Goal: Obtain resource: Download file/media

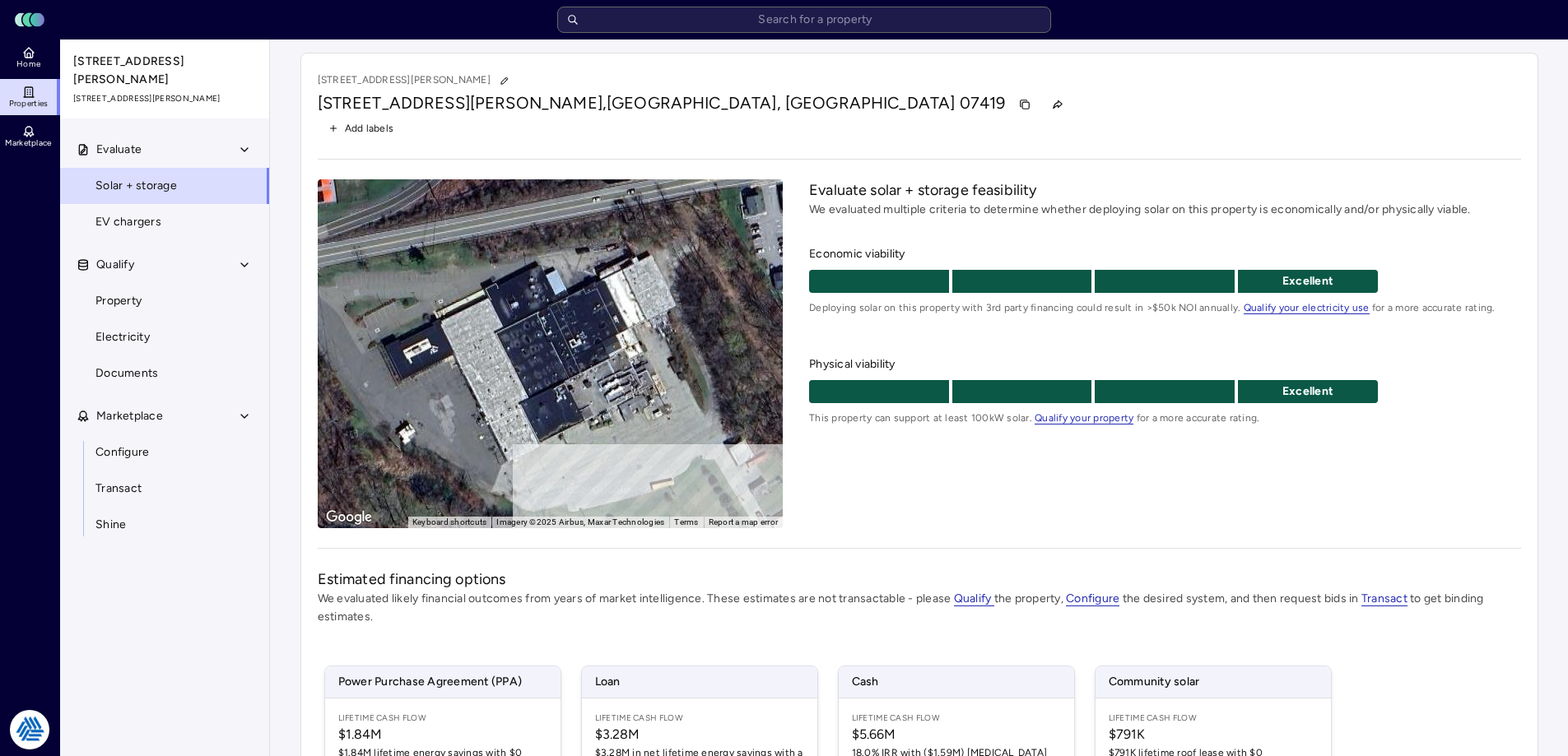
click at [706, 59] on div "[STREET_ADDRESS][PERSON_NAME][PERSON_NAME] Add labels ← Move left → Move right …" at bounding box center [919, 544] width 1238 height 985
click at [160, 455] on link "Configure" at bounding box center [165, 452] width 211 height 36
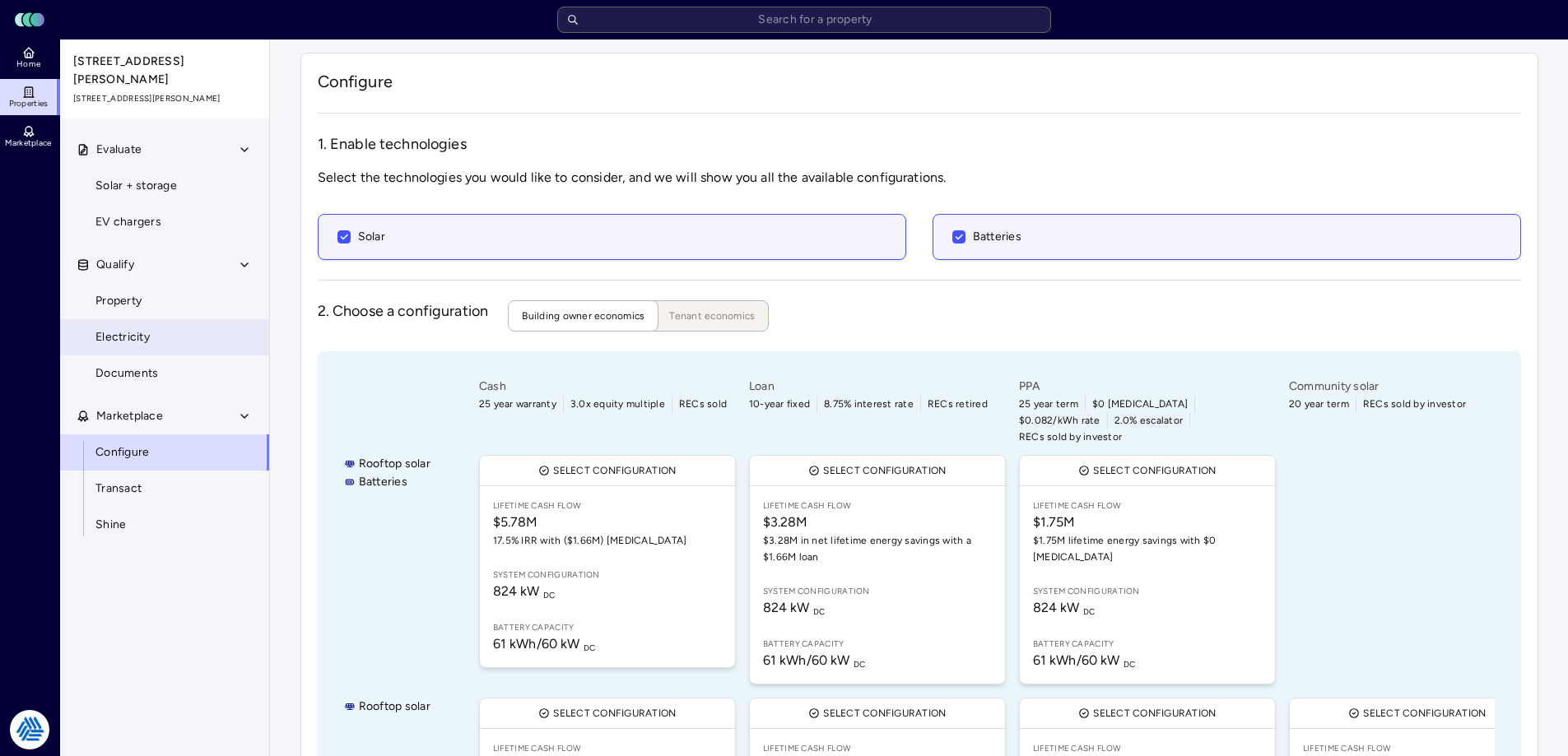
click at [155, 323] on link "Electricity" at bounding box center [165, 337] width 211 height 36
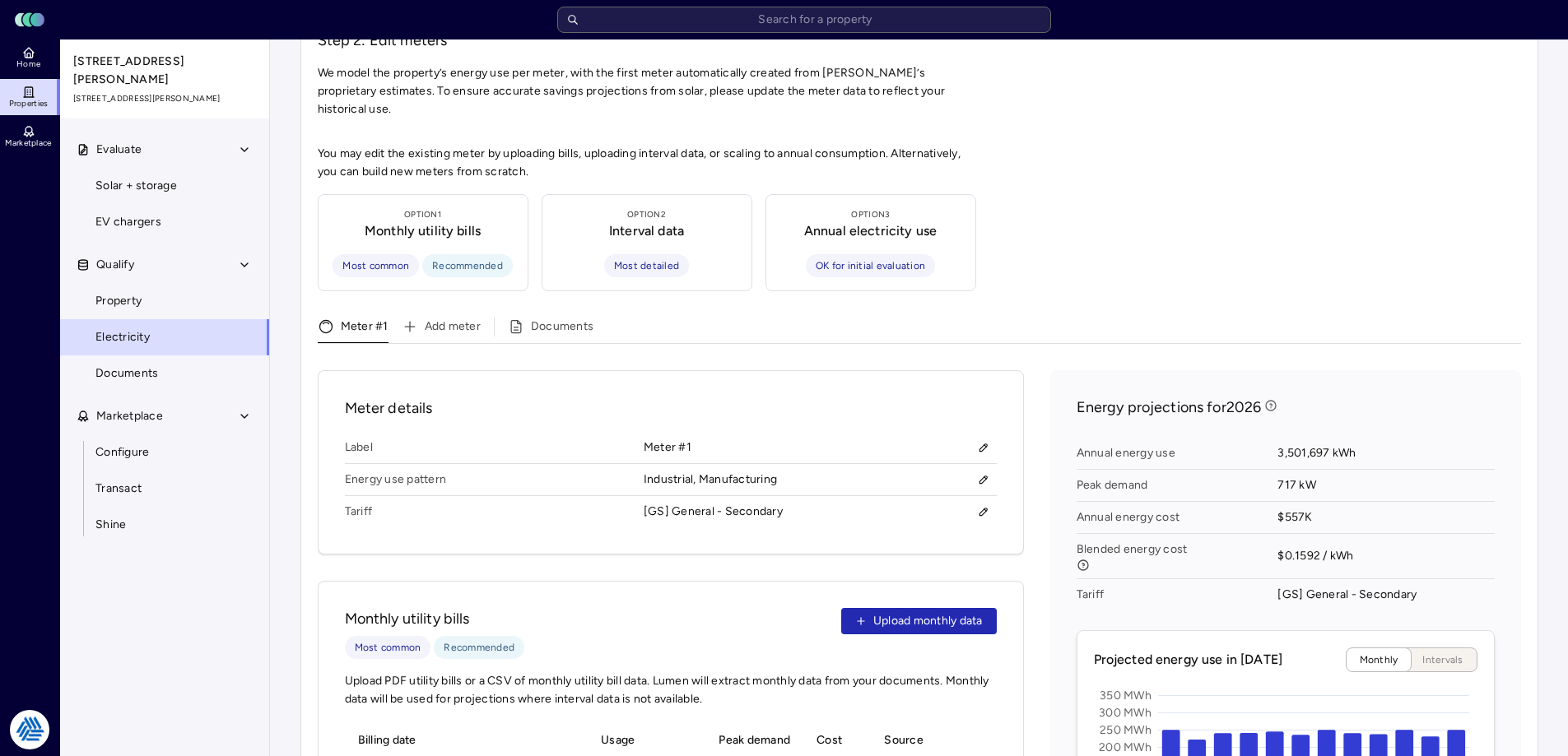
scroll to position [412, 0]
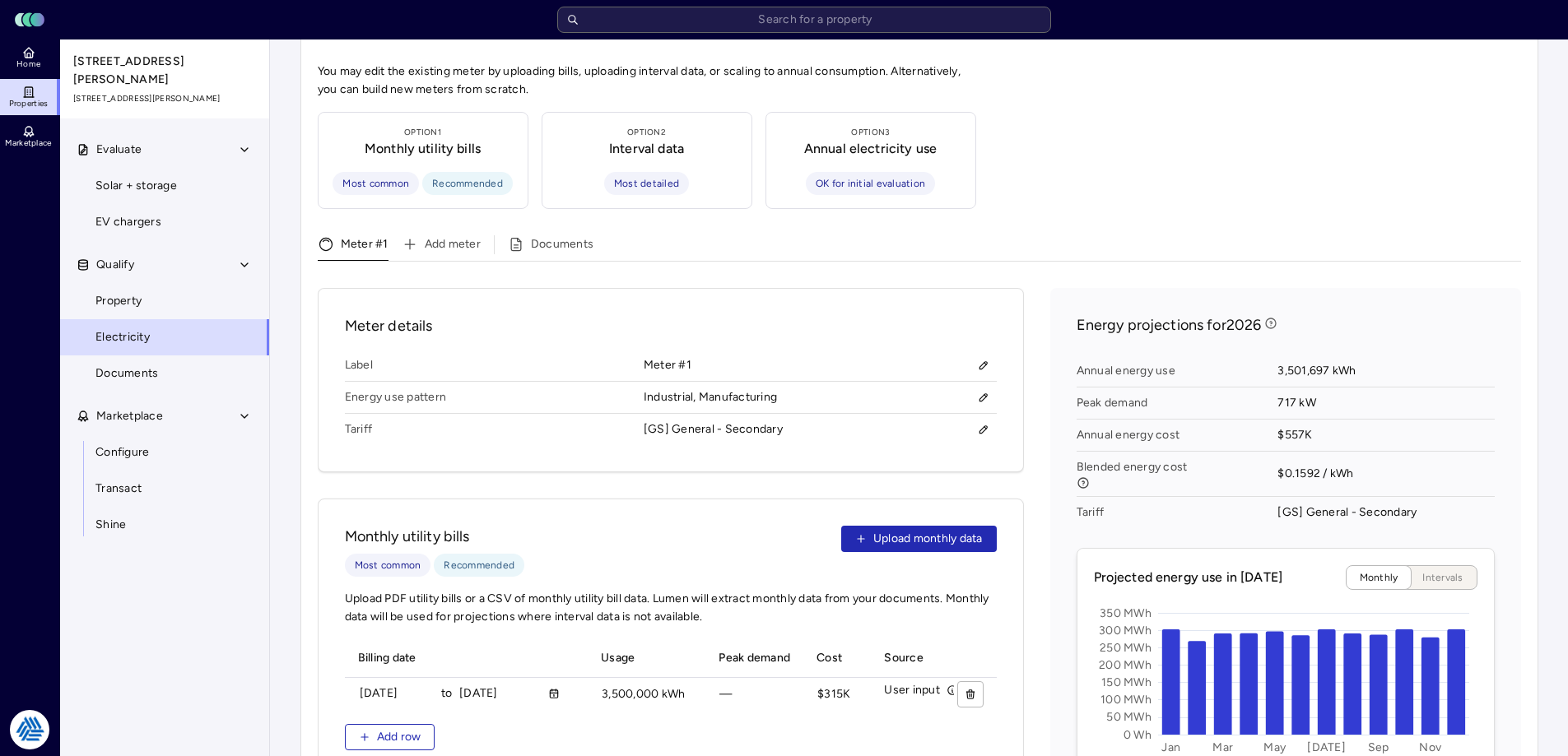
click at [578, 457] on div "Meter details Label Meter #1 Energy use pattern Industrial, Manufacturing Tarif…" at bounding box center [670, 729] width 706 height 883
click at [1240, 116] on div "You may edit the existing meter by uploading bills, uploading interval data, or…" at bounding box center [919, 640] width 1203 height 1156
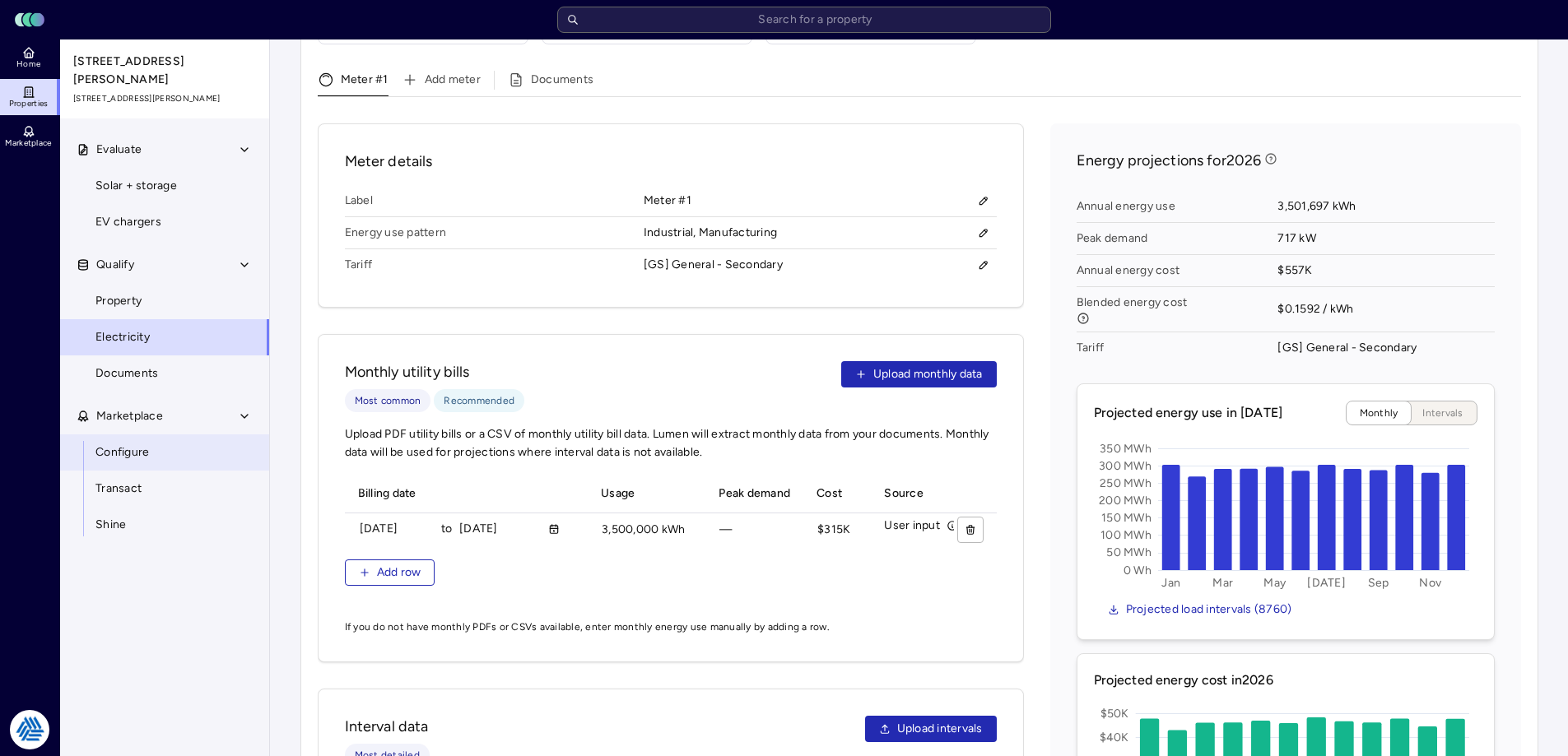
click at [162, 441] on link "Configure" at bounding box center [165, 452] width 211 height 36
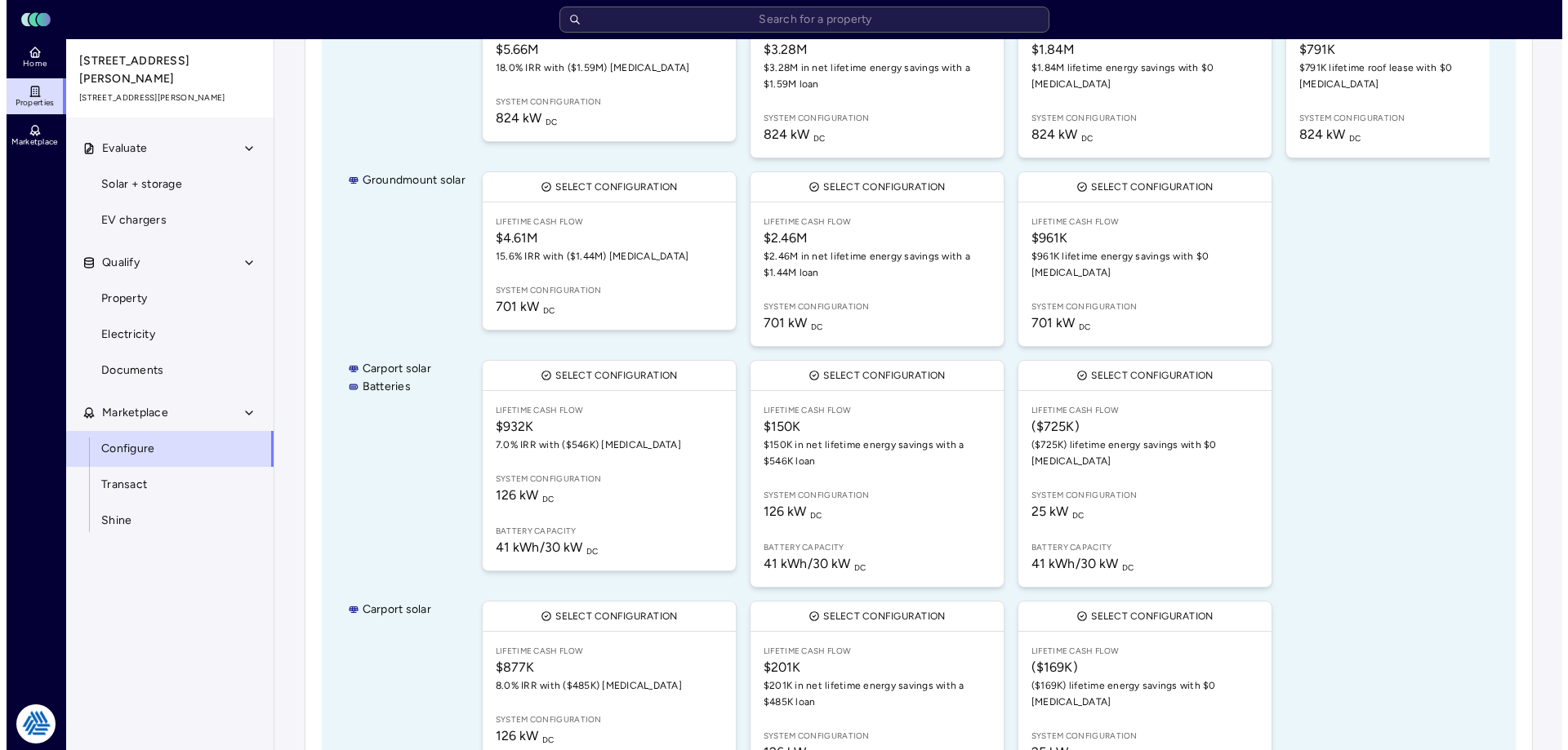
scroll to position [628, 0]
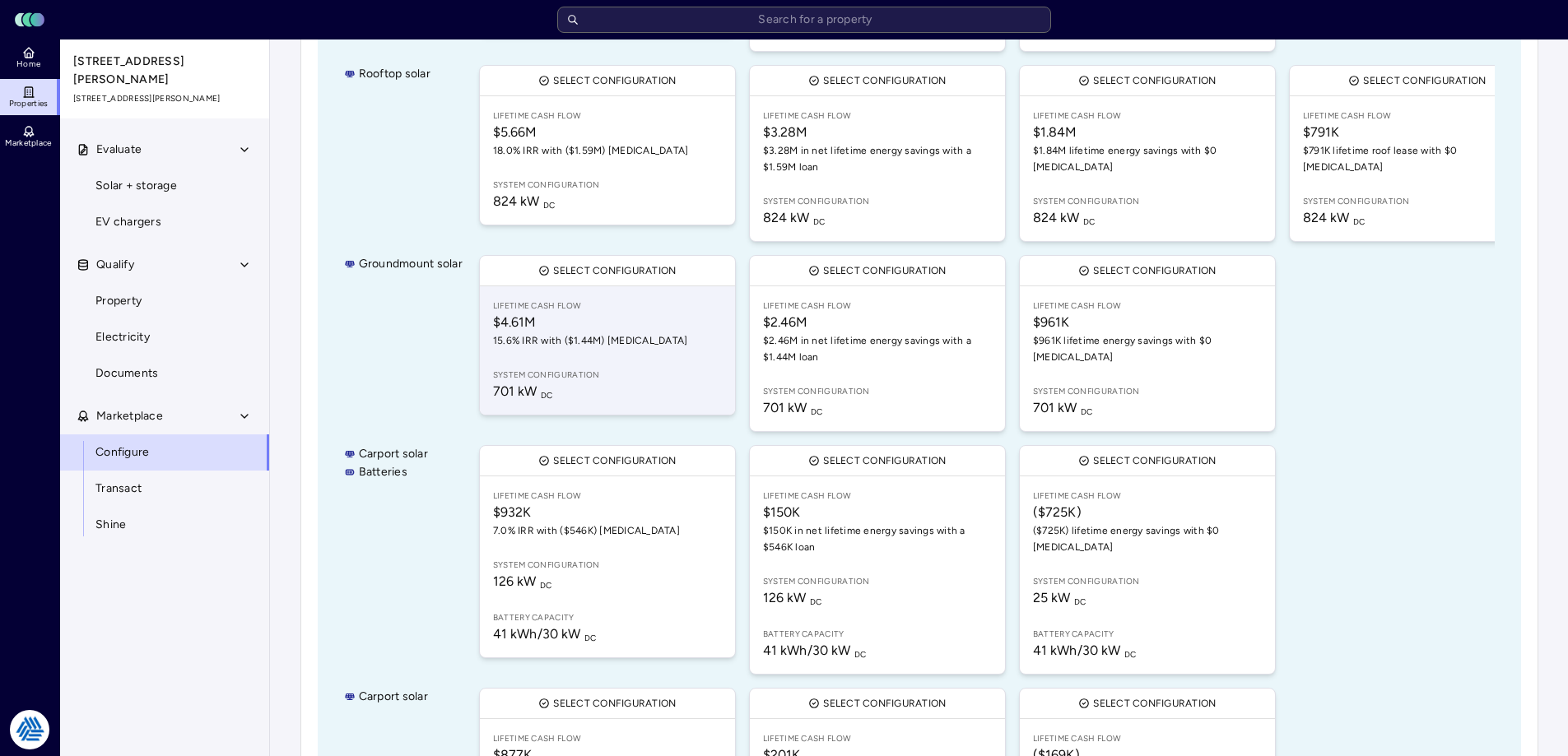
click at [558, 332] on span "15.6% IRR with ($1.44M) [MEDICAL_DATA]" at bounding box center [607, 341] width 229 height 17
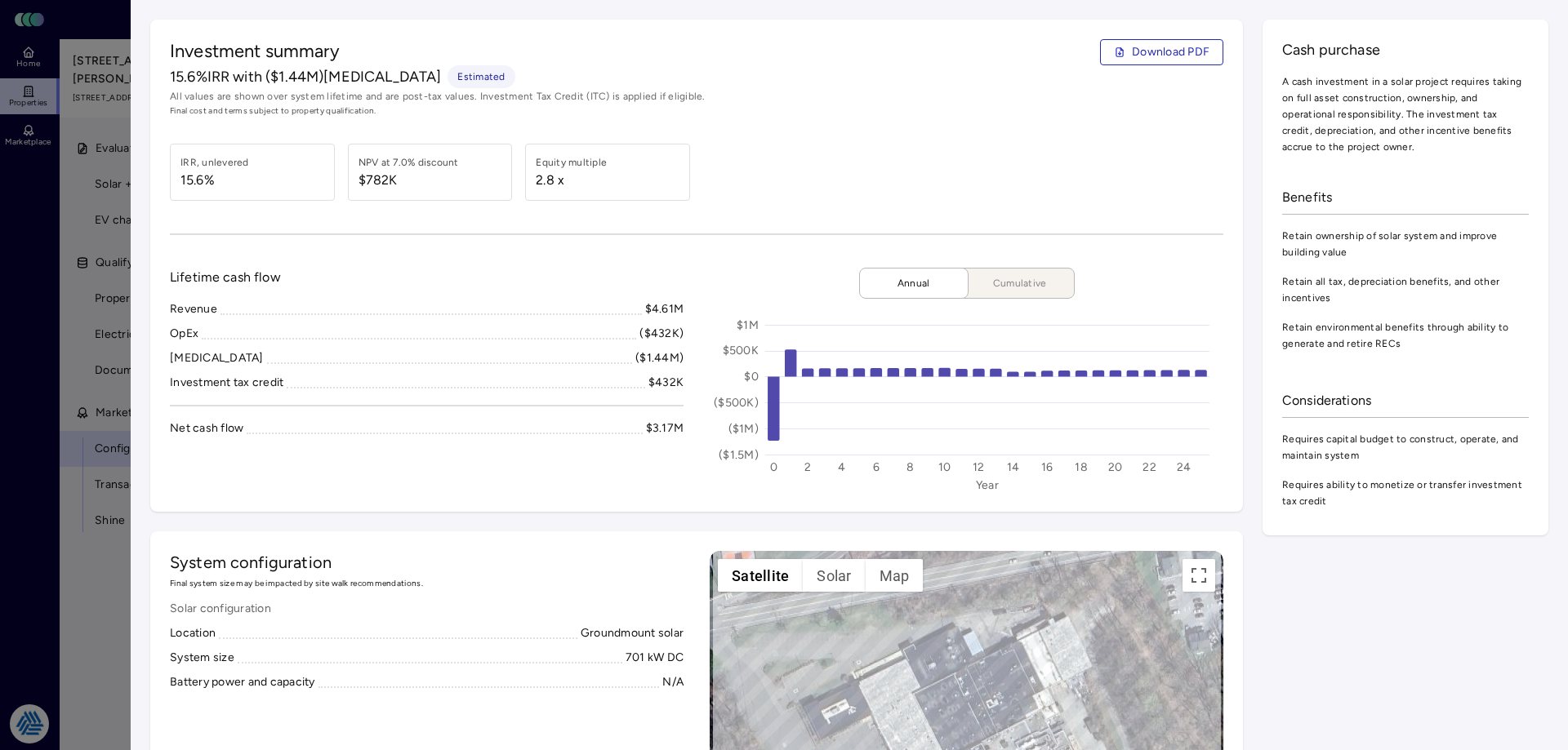
scroll to position [245, 0]
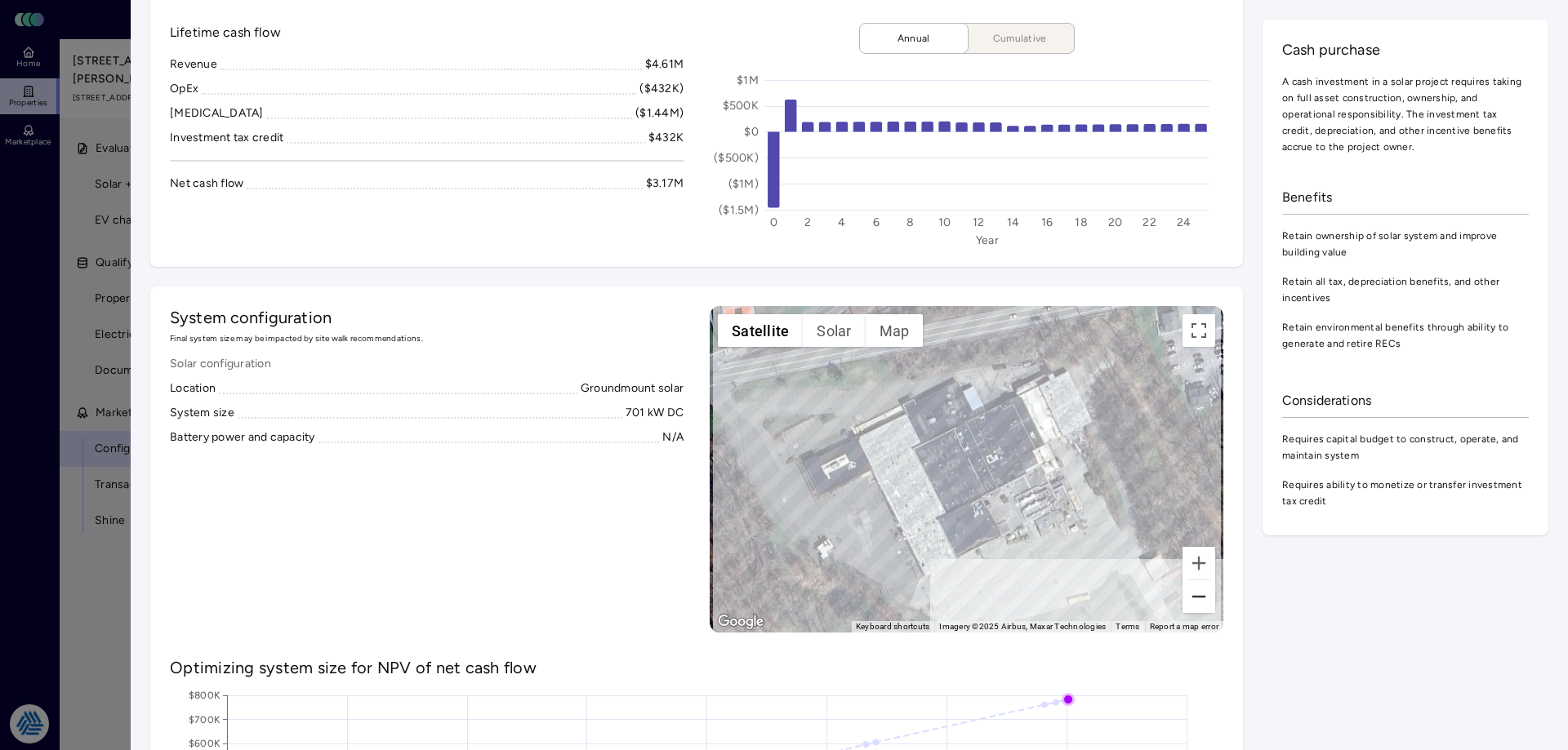
click at [1182, 603] on button "Zoom out" at bounding box center [1198, 596] width 33 height 33
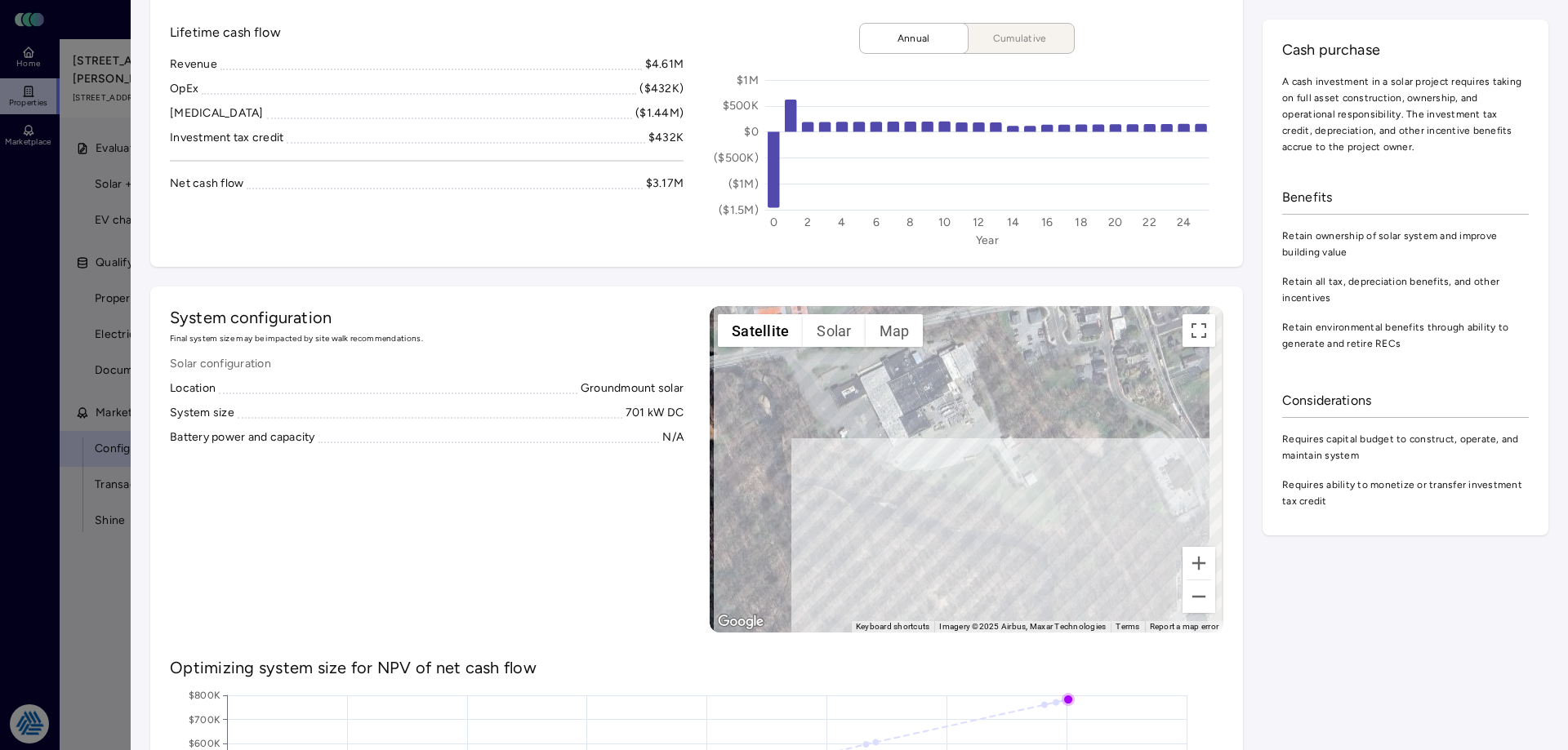
drag, startPoint x: 1049, startPoint y: 443, endPoint x: 996, endPoint y: 456, distance: 54.6
click at [996, 456] on div "To activate drag with keyboard, press Alt + Enter. Once in keyboard drag state,…" at bounding box center [966, 470] width 513 height 326
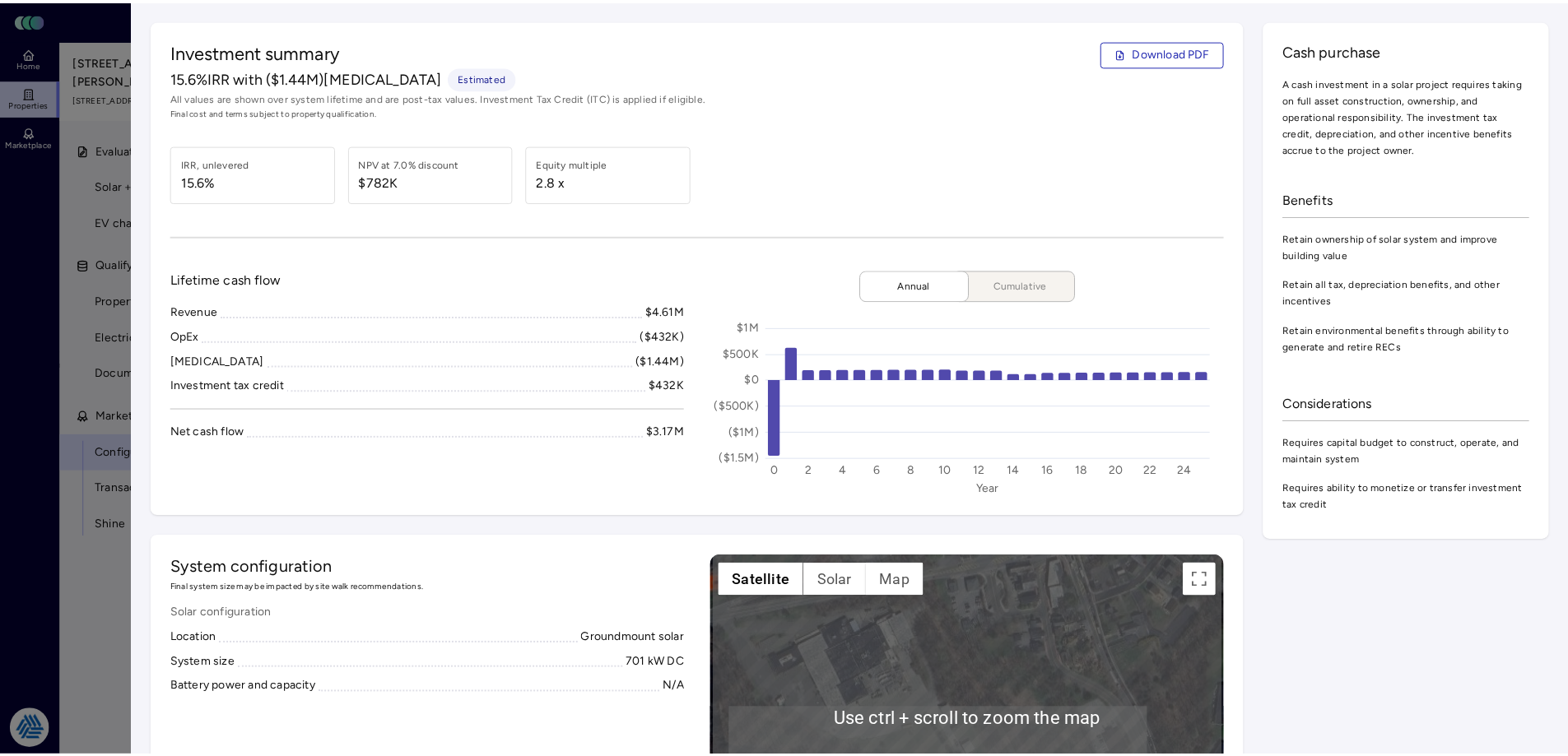
scroll to position [165, 0]
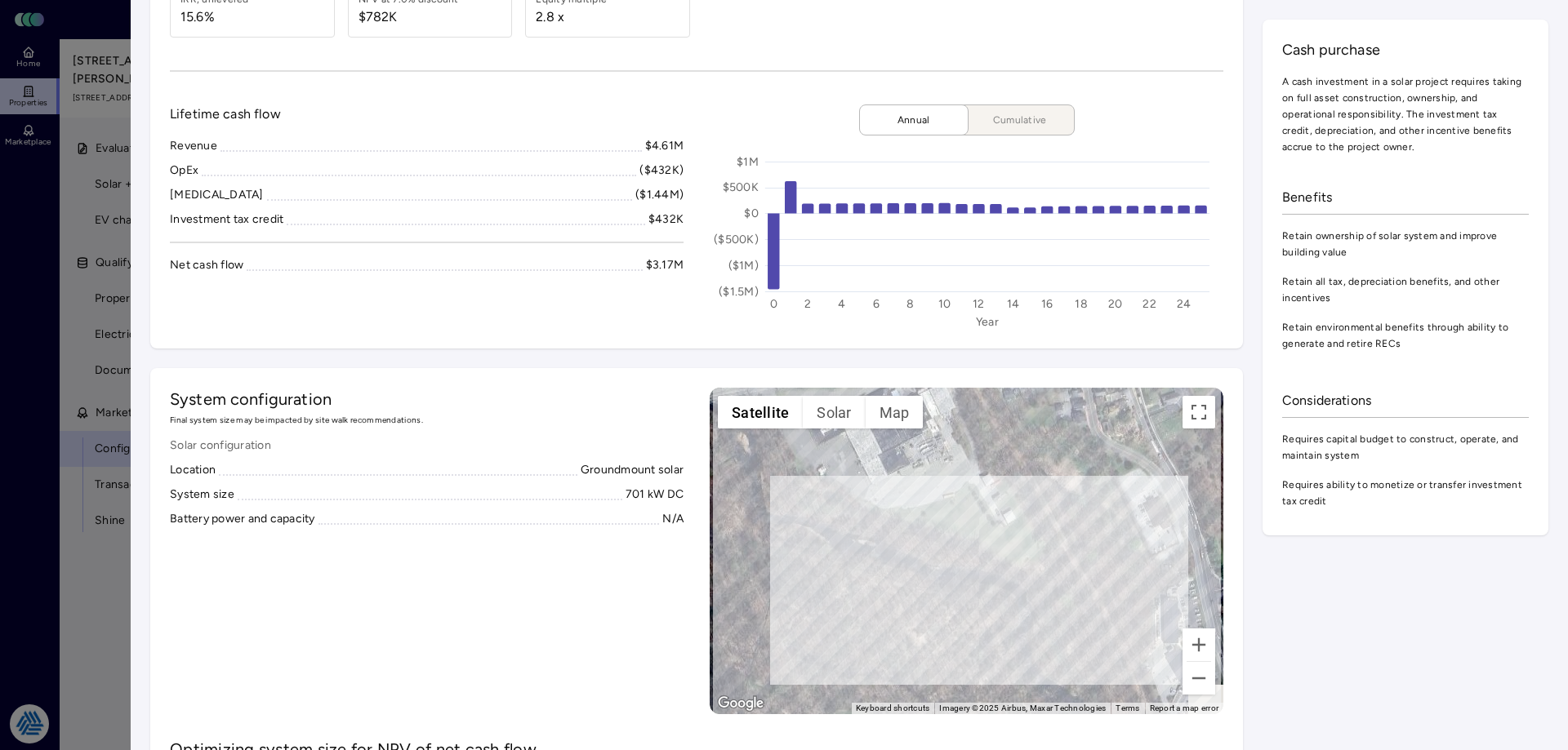
drag, startPoint x: 1008, startPoint y: 553, endPoint x: 1067, endPoint y: 518, distance: 68.6
click at [1041, 506] on div "To activate drag with keyboard, press Alt + Enter. Once in keyboard drag state,…" at bounding box center [966, 551] width 513 height 326
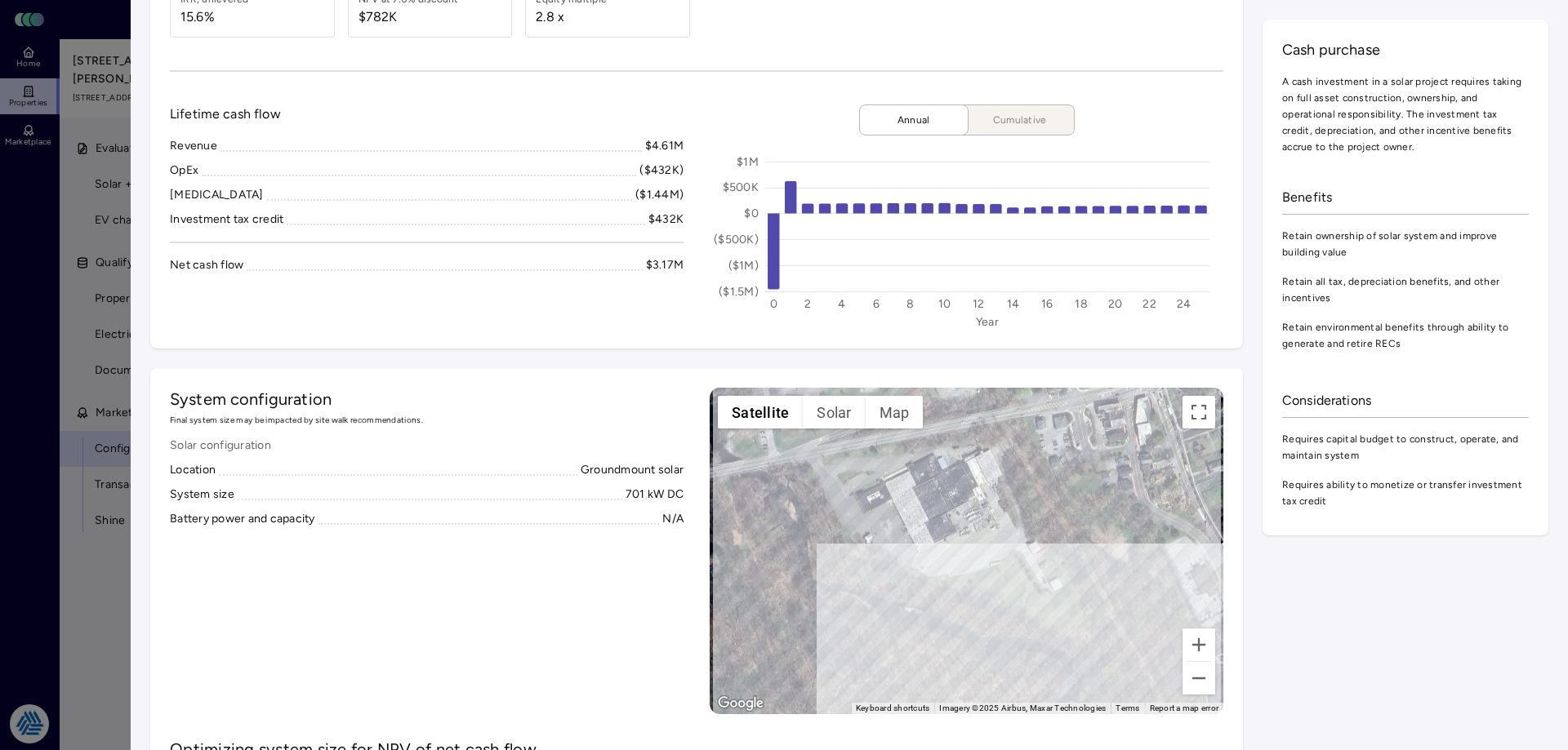
drag, startPoint x: 1056, startPoint y: 626, endPoint x: 1105, endPoint y: 703, distance: 91.3
click at [1105, 703] on div "To activate drag with keyboard, press Alt + Enter. Once in keyboard drag state,…" at bounding box center [966, 551] width 513 height 326
click at [997, 645] on div "To activate drag with keyboard, press Alt + Enter. Once in keyboard drag state,…" at bounding box center [966, 551] width 513 height 326
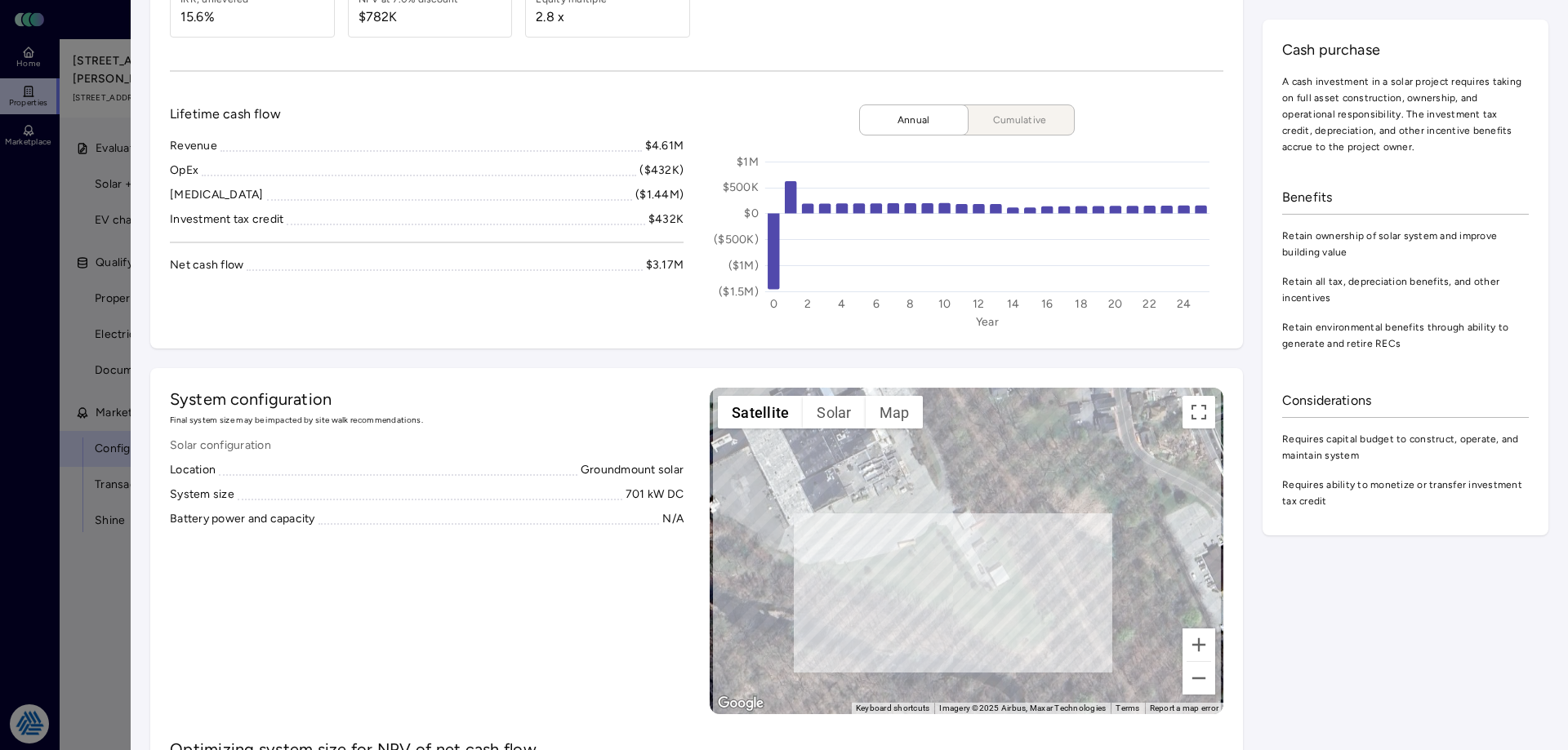
drag, startPoint x: 1056, startPoint y: 593, endPoint x: 974, endPoint y: 614, distance: 84.6
click at [974, 614] on div "To activate drag with keyboard, press Alt + Enter. Once in keyboard drag state,…" at bounding box center [966, 551] width 513 height 326
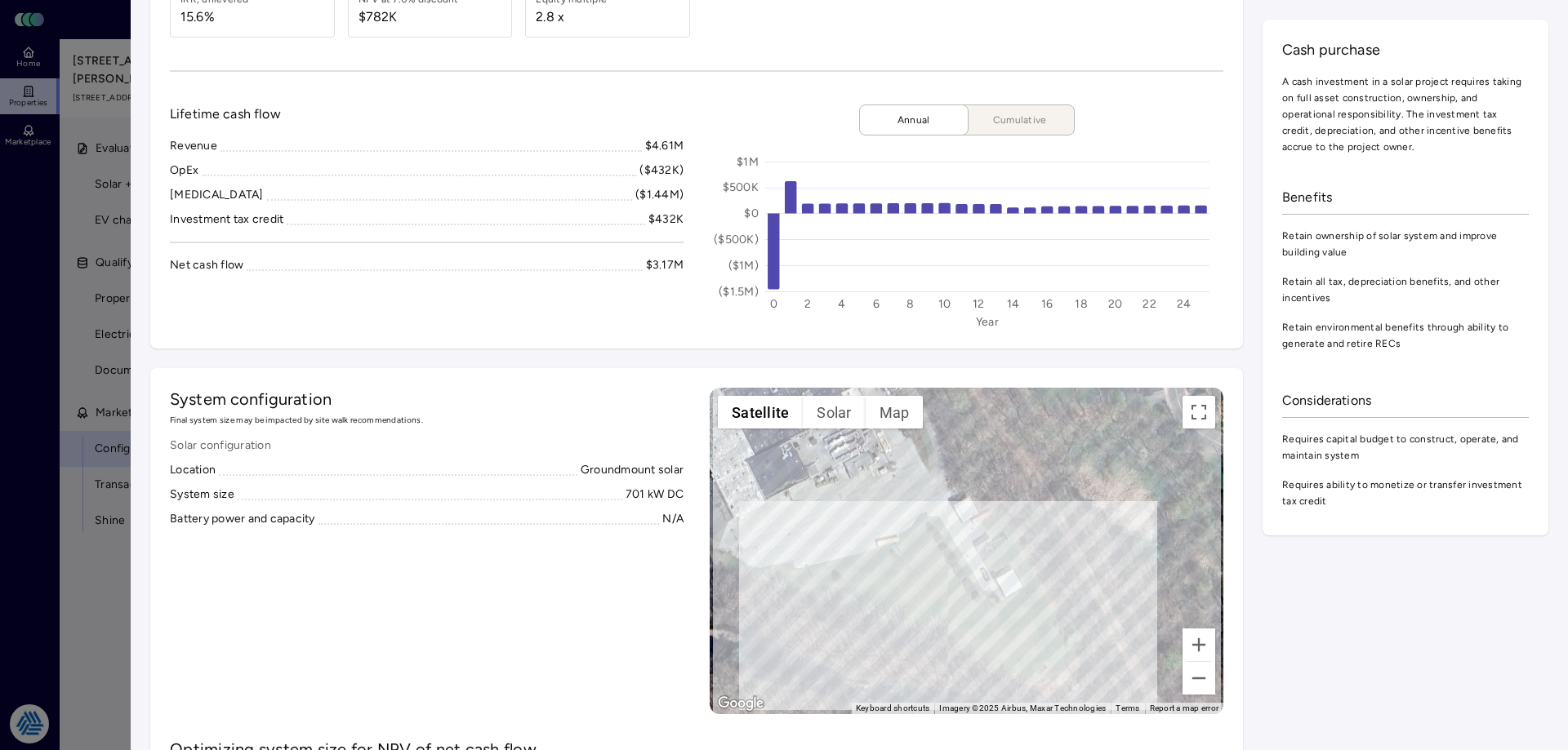
click at [557, 591] on div "System configuration Final system size may be impacted by site walk recommendat…" at bounding box center [426, 551] width 513 height 326
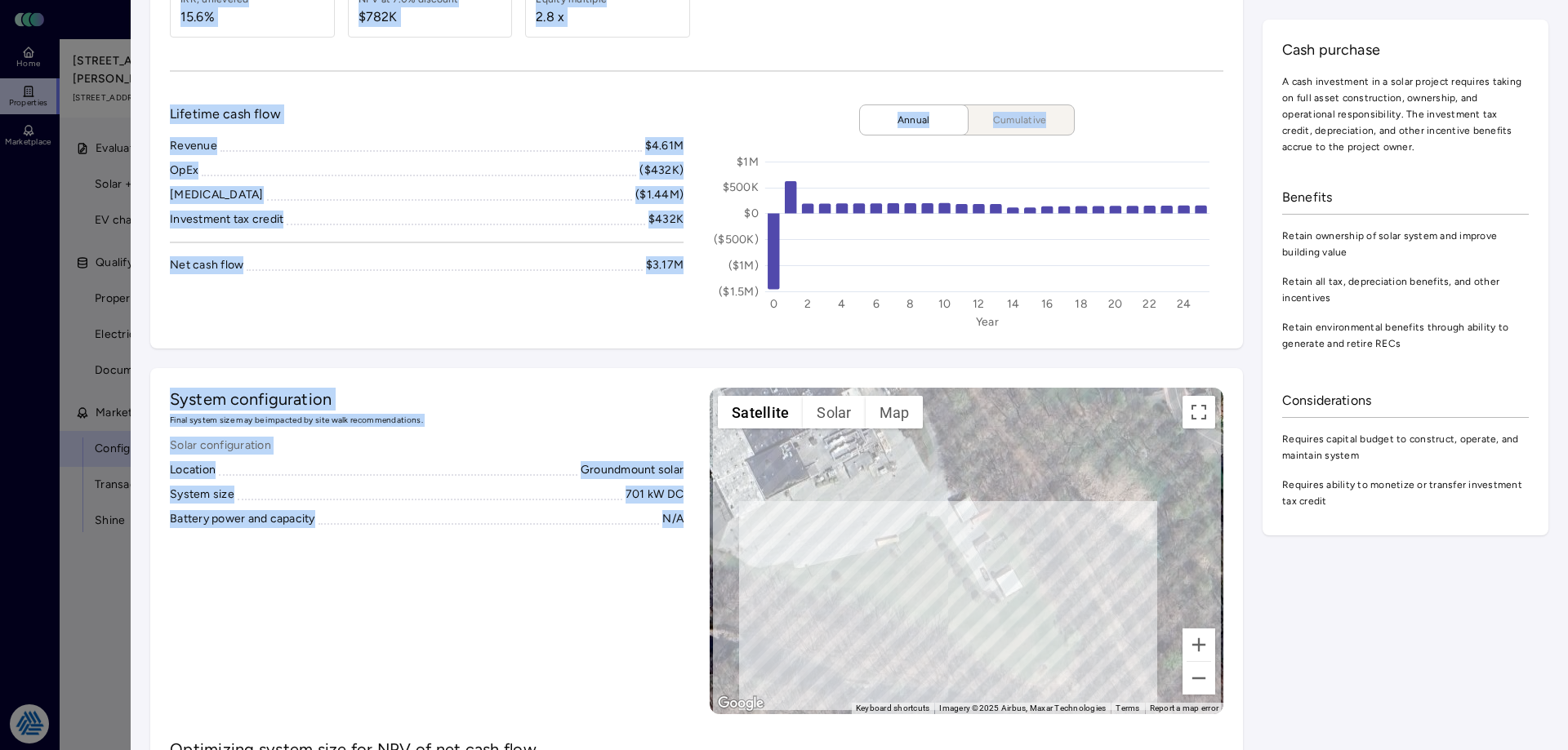
drag, startPoint x: 681, startPoint y: 519, endPoint x: 562, endPoint y: 376, distance: 186.0
click at [121, 366] on body "Toggle Sidebar Lumen Energy Logo Home Properties Marketplace Tradition Energy […" at bounding box center [778, 145] width 1555 height 1545
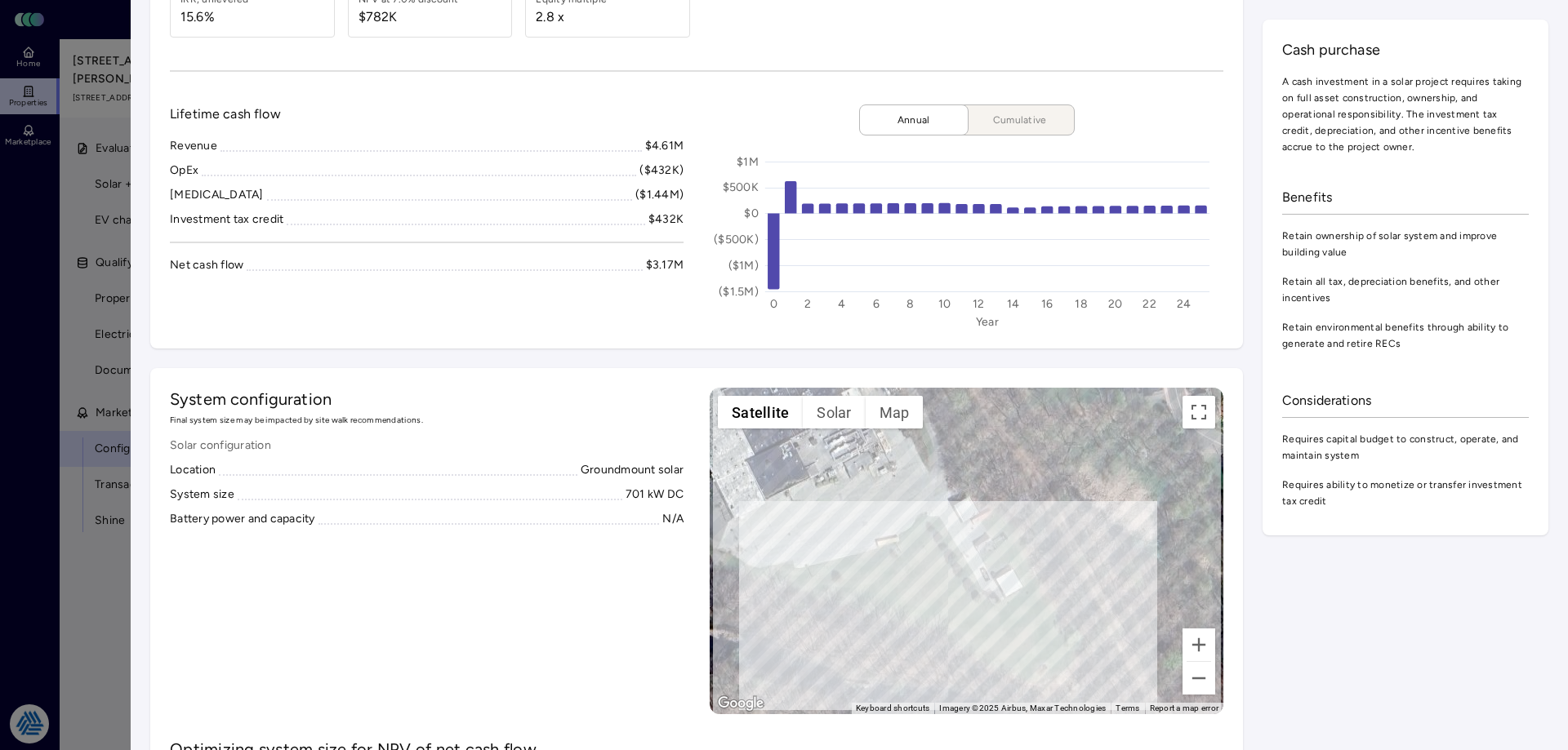
click at [81, 575] on div at bounding box center [784, 375] width 1568 height 750
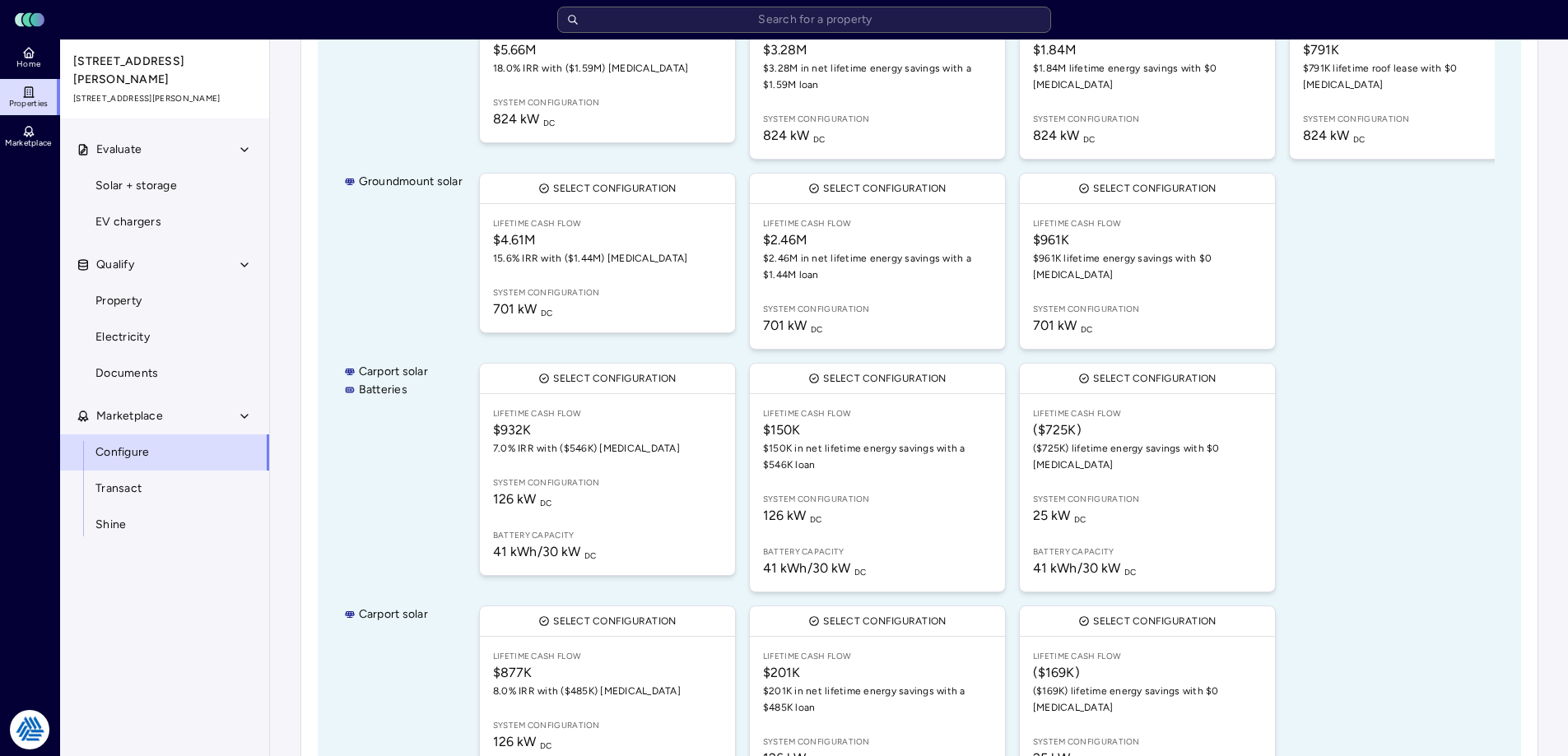
scroll to position [550, 0]
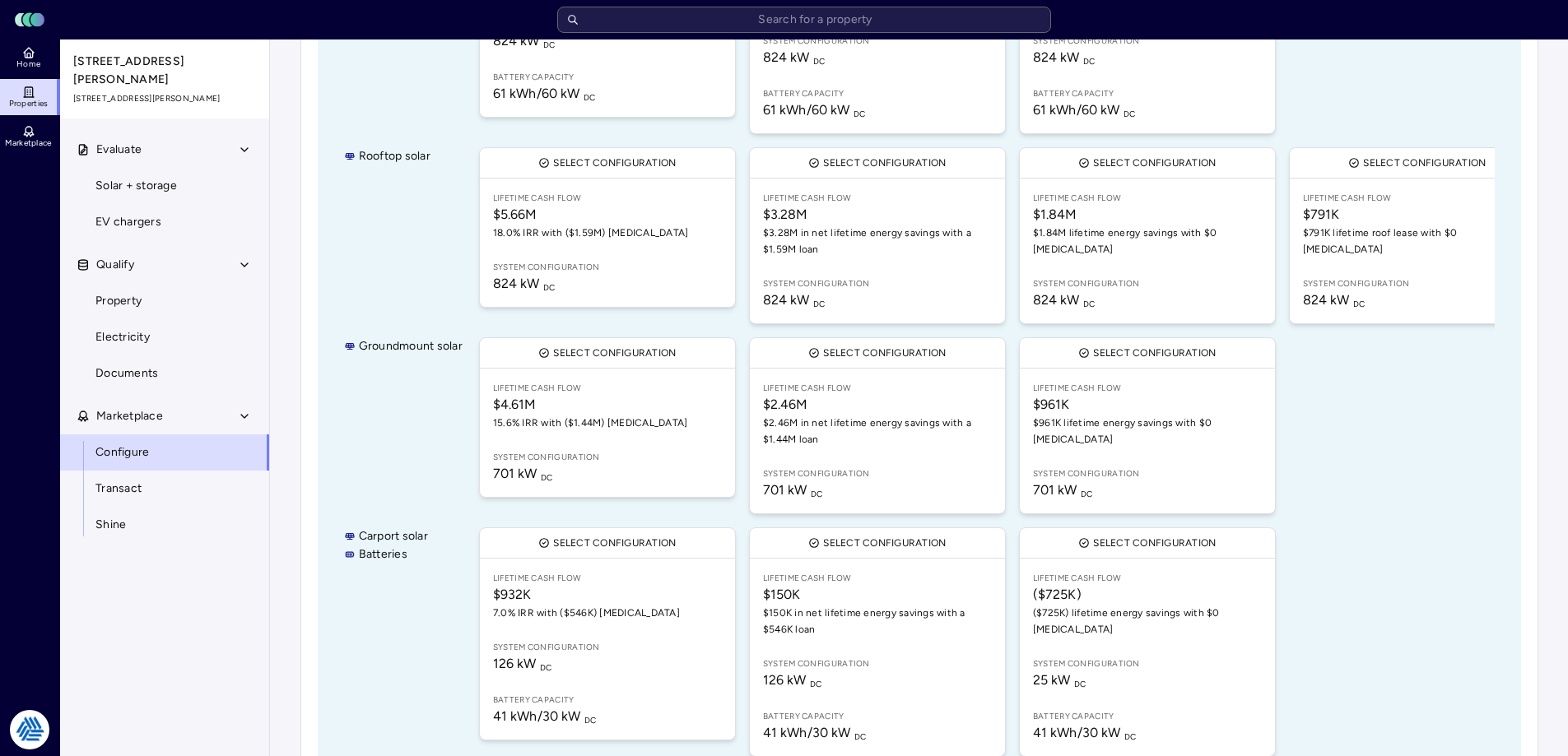
click at [1554, 312] on div "Your estimates have been updated Configure 1. Enable technologies Select the te…" at bounding box center [919, 247] width 1298 height 1518
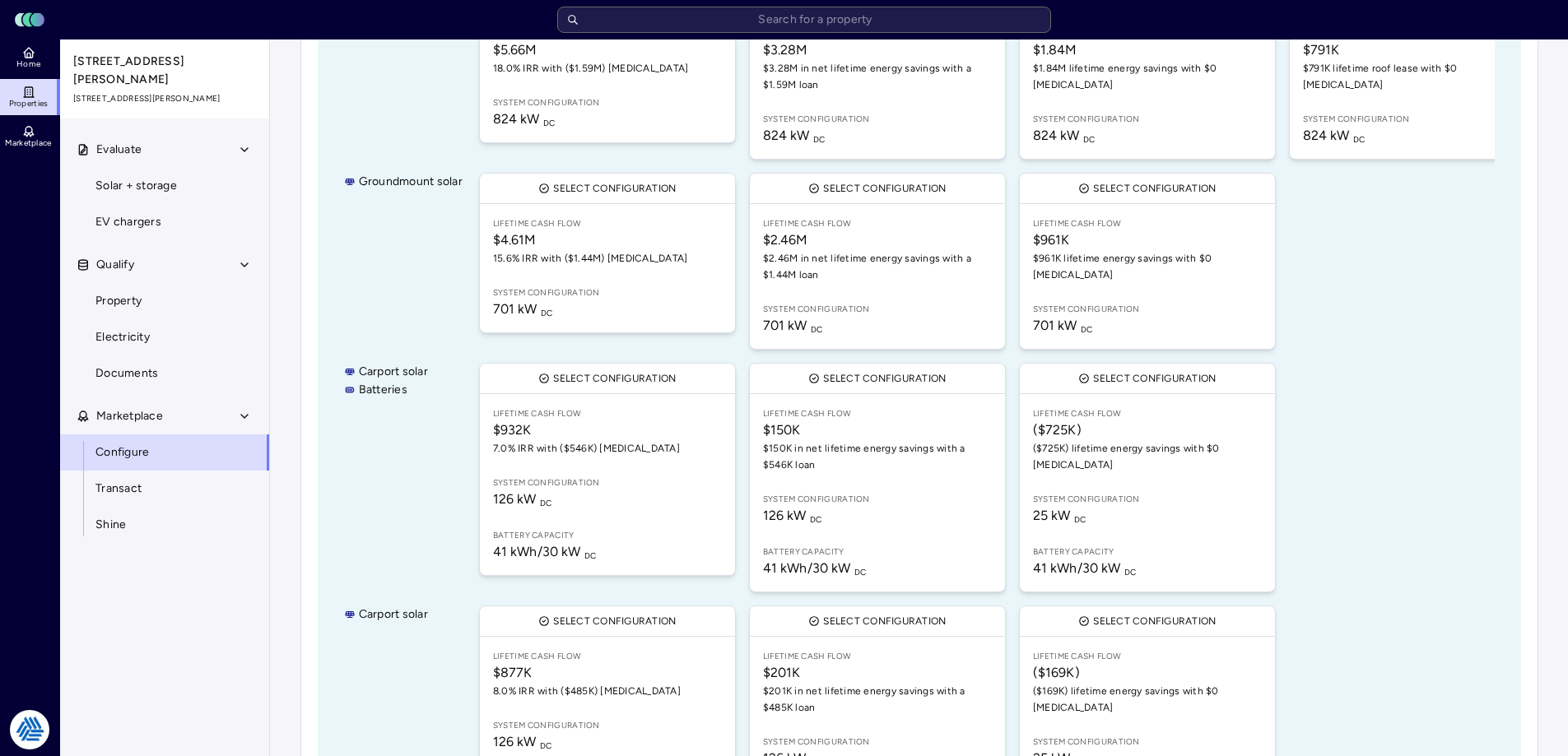
scroll to position [797, 0]
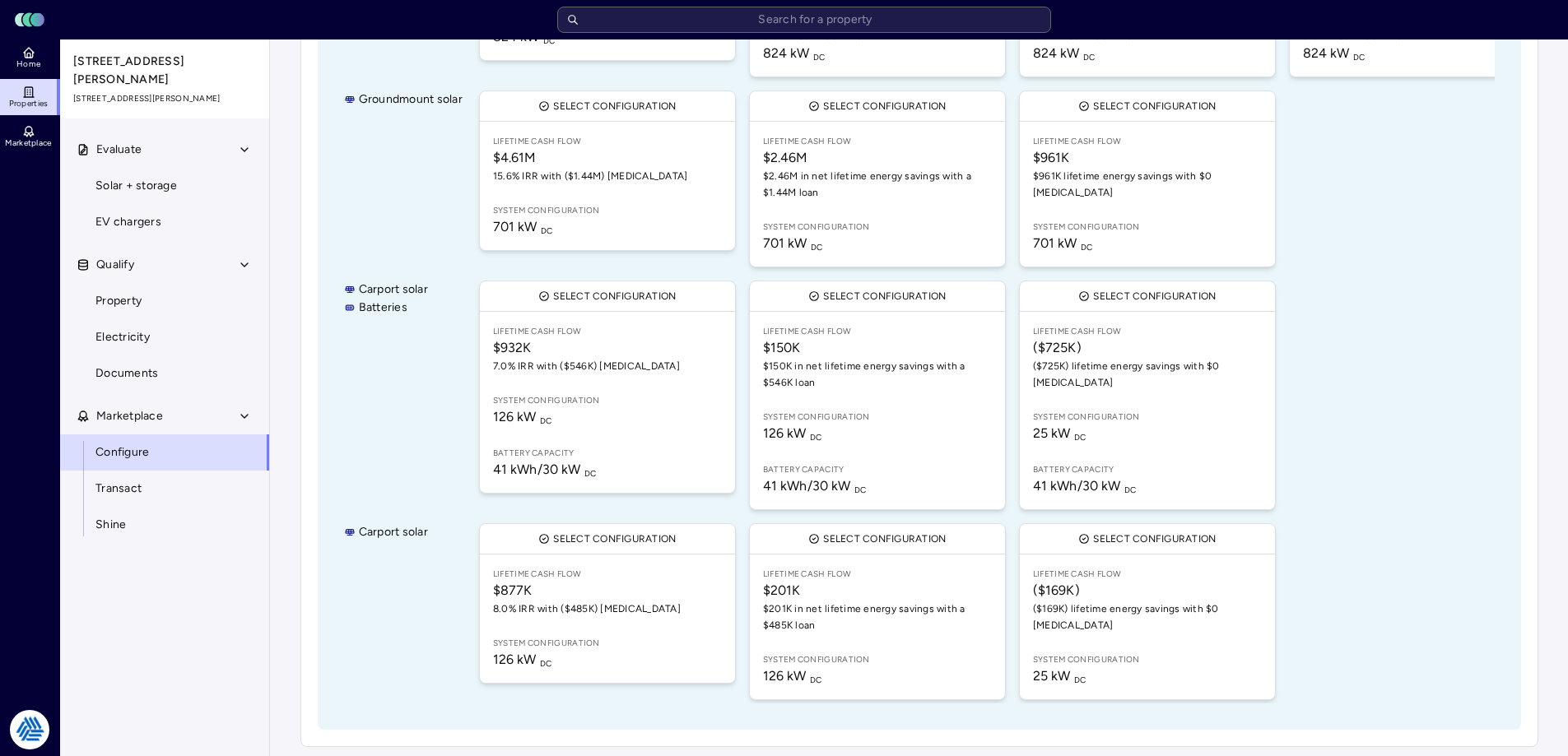
click at [187, 613] on div "Evaluate Solar + storage EV chargers Qualify Property Electricity Documents Mar…" at bounding box center [165, 463] width 211 height 664
click at [203, 611] on div "Evaluate Solar + storage EV chargers Qualify Property Electricity Documents Mar…" at bounding box center [165, 463] width 211 height 664
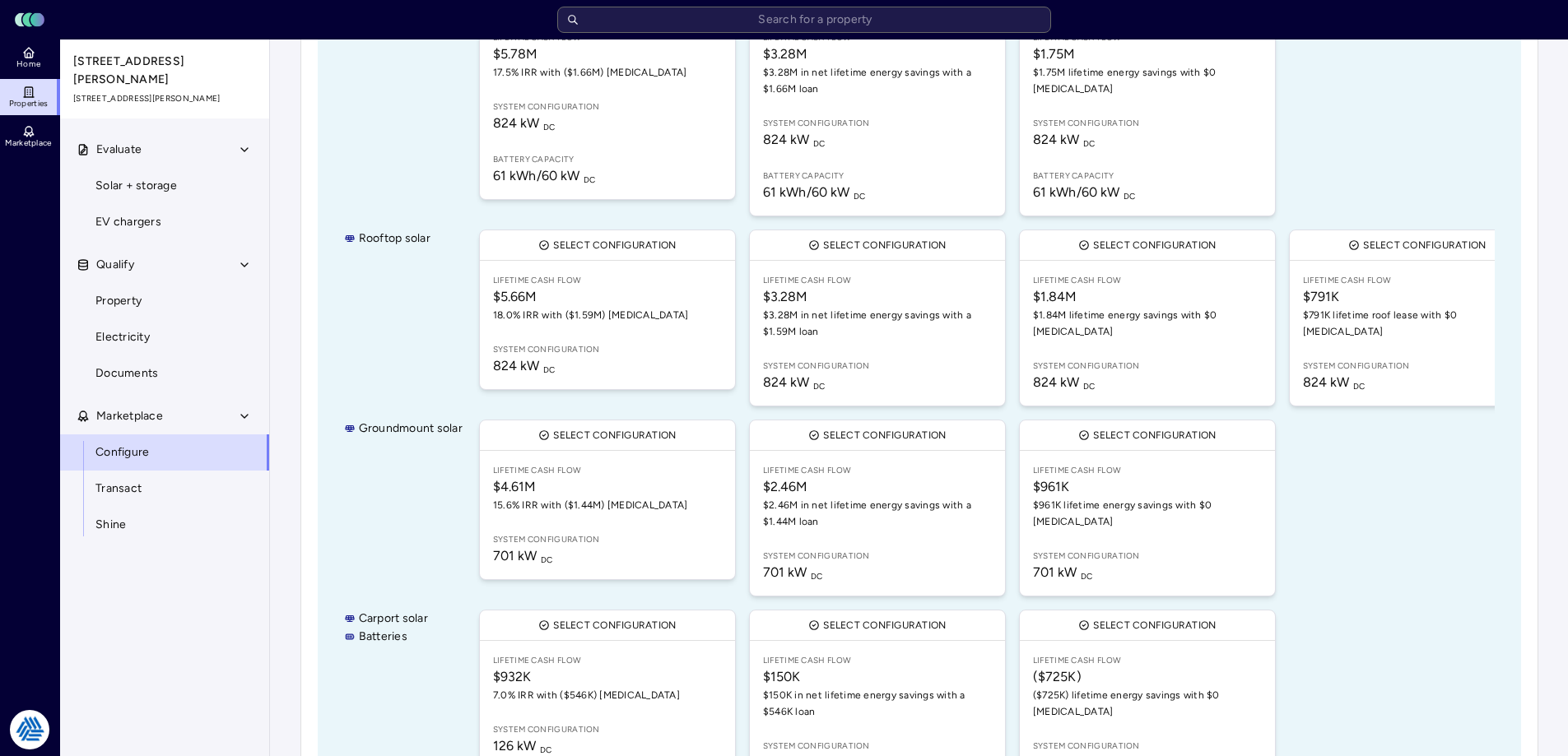
scroll to position [57, 0]
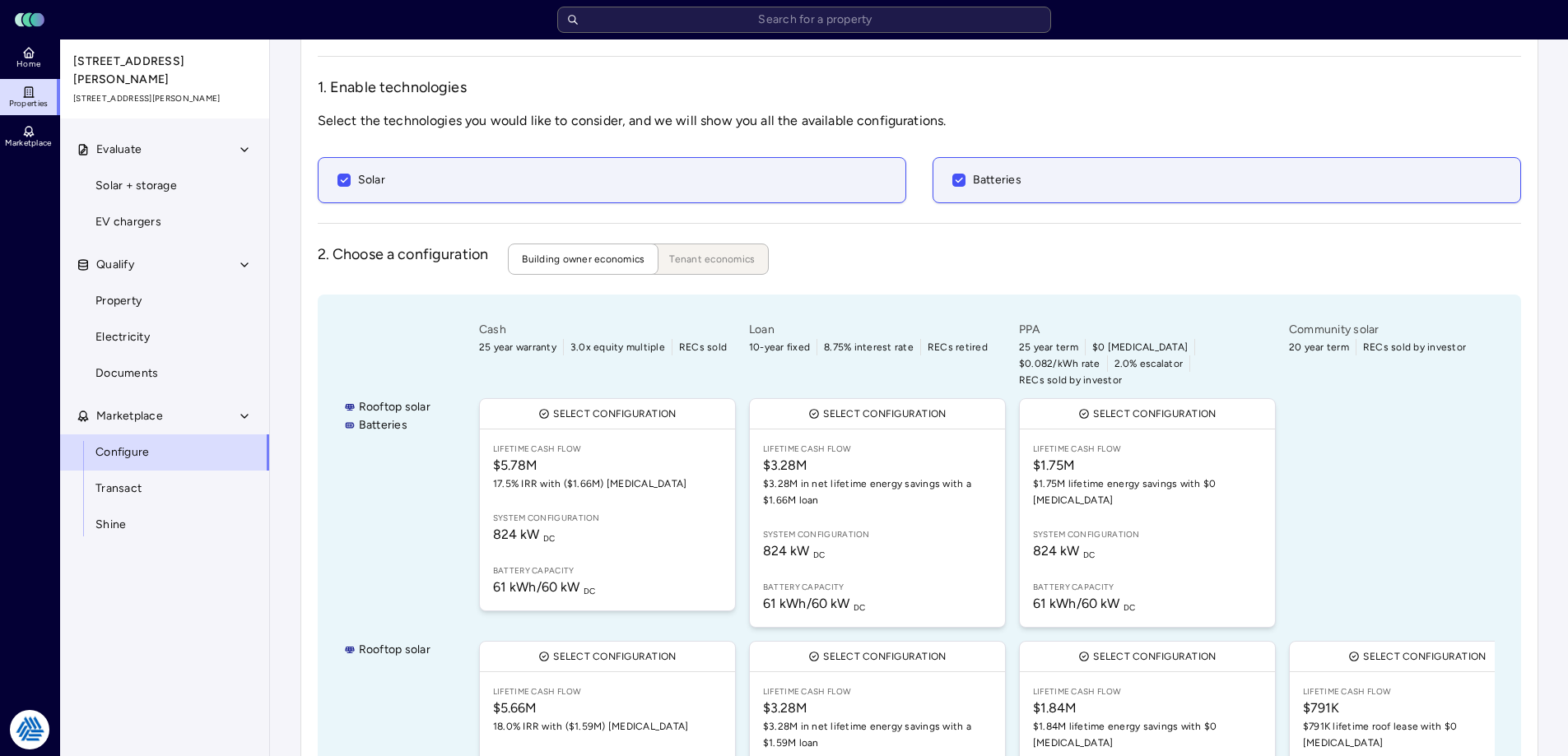
drag, startPoint x: 1111, startPoint y: 224, endPoint x: 1110, endPoint y: 213, distance: 11.0
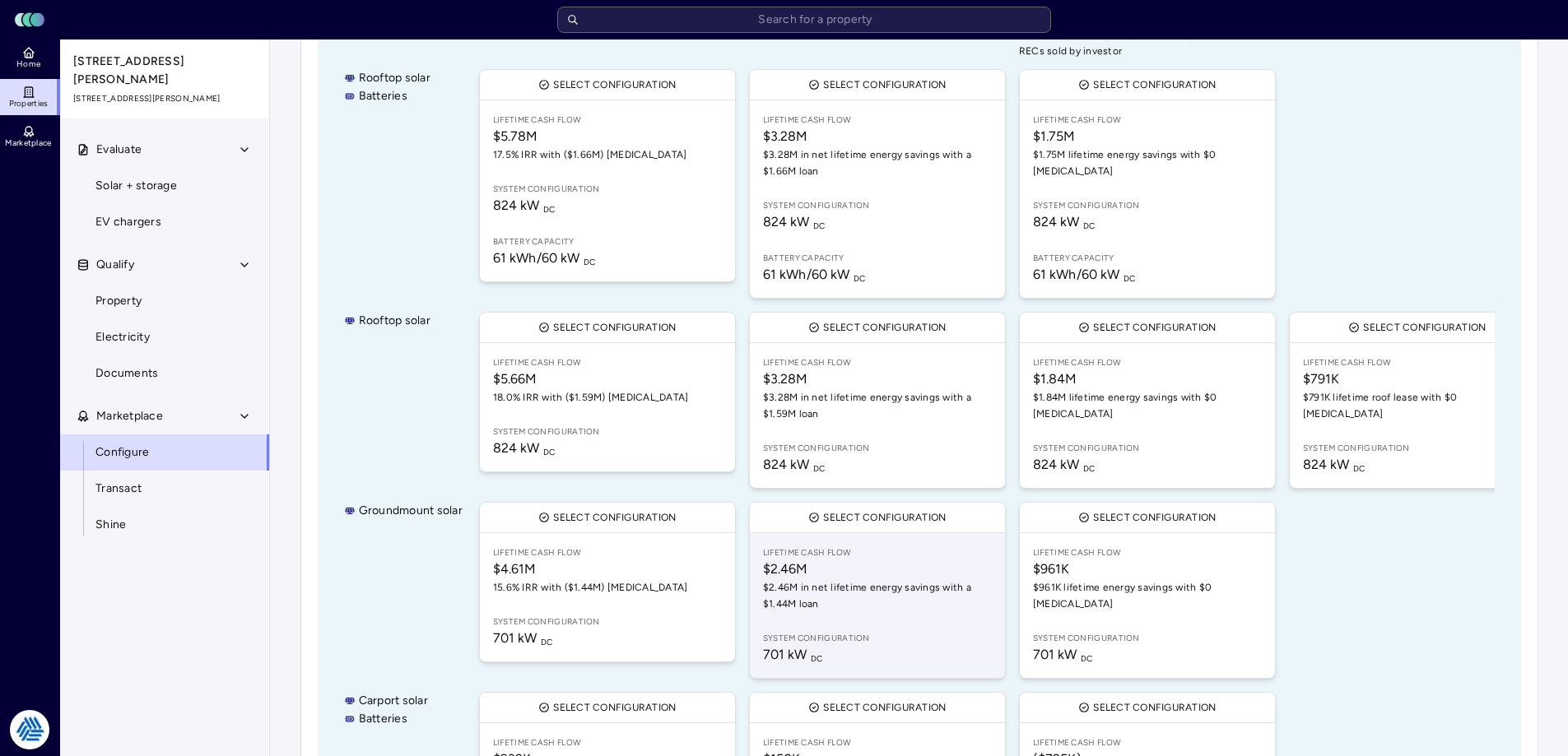
scroll to position [468, 0]
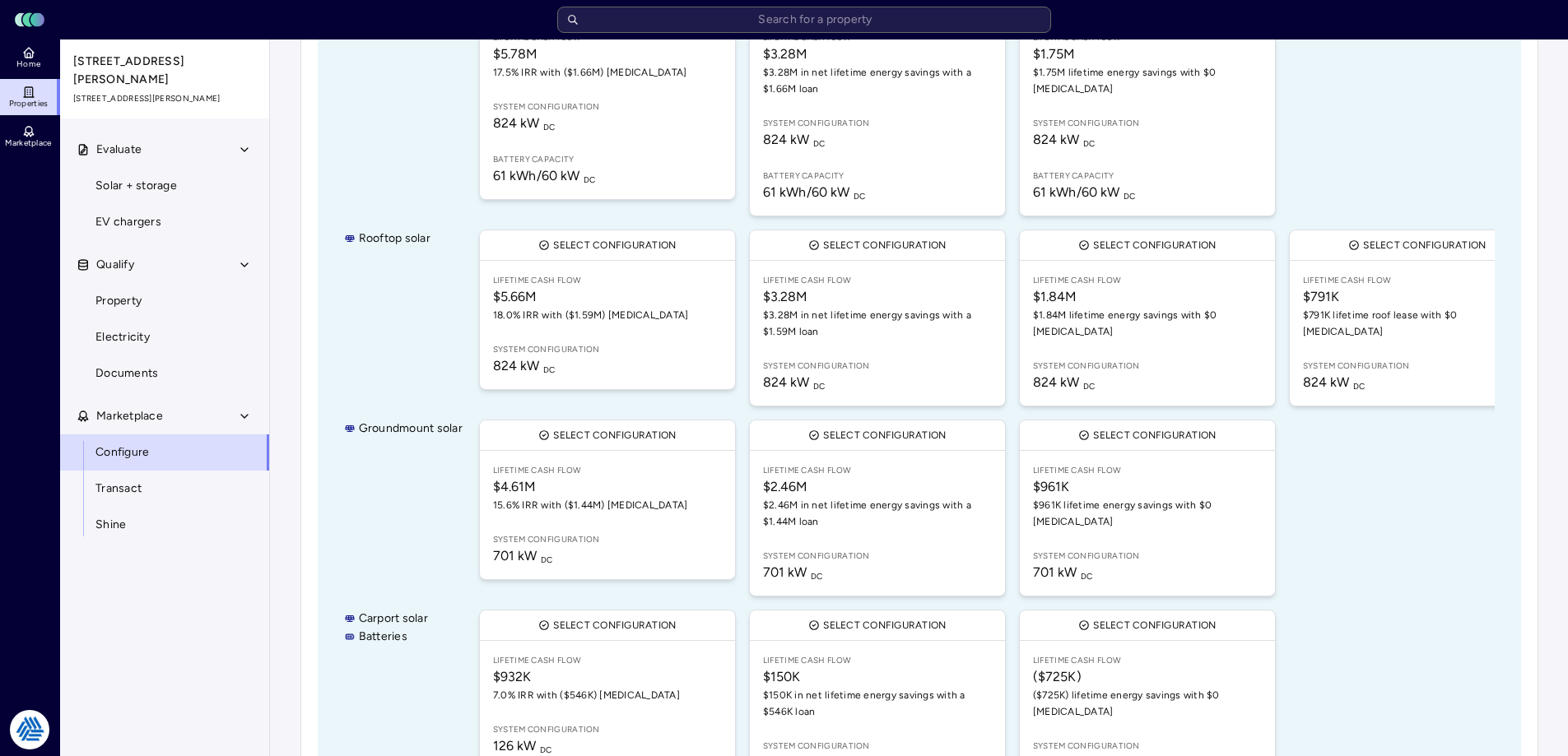
click at [1553, 416] on div "Your estimates have been updated Configure 1. Enable technologies Select the te…" at bounding box center [919, 330] width 1298 height 1518
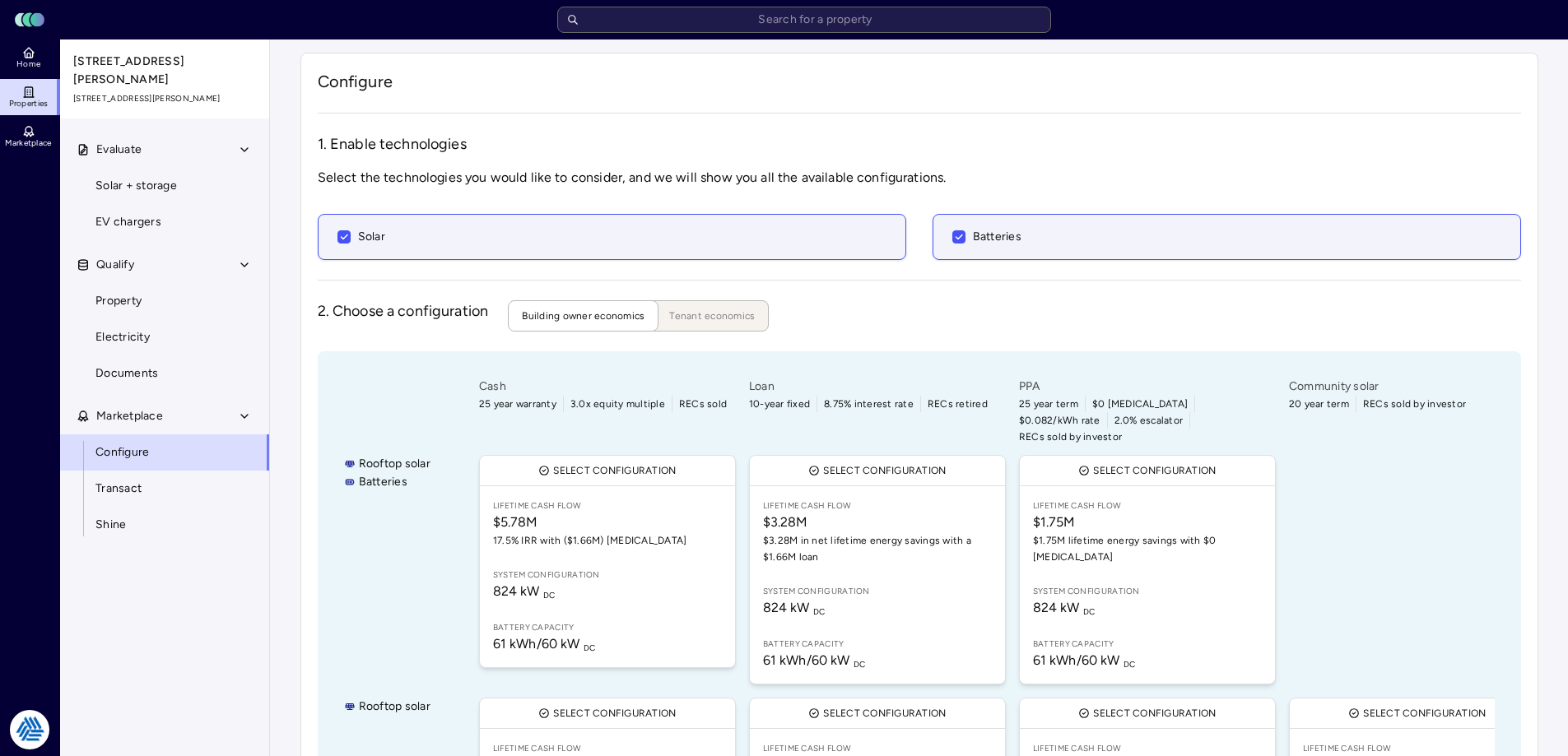
drag, startPoint x: 1436, startPoint y: 553, endPoint x: 1433, endPoint y: 568, distance: 15.3
click at [1438, 554] on div at bounding box center [1417, 570] width 263 height 236
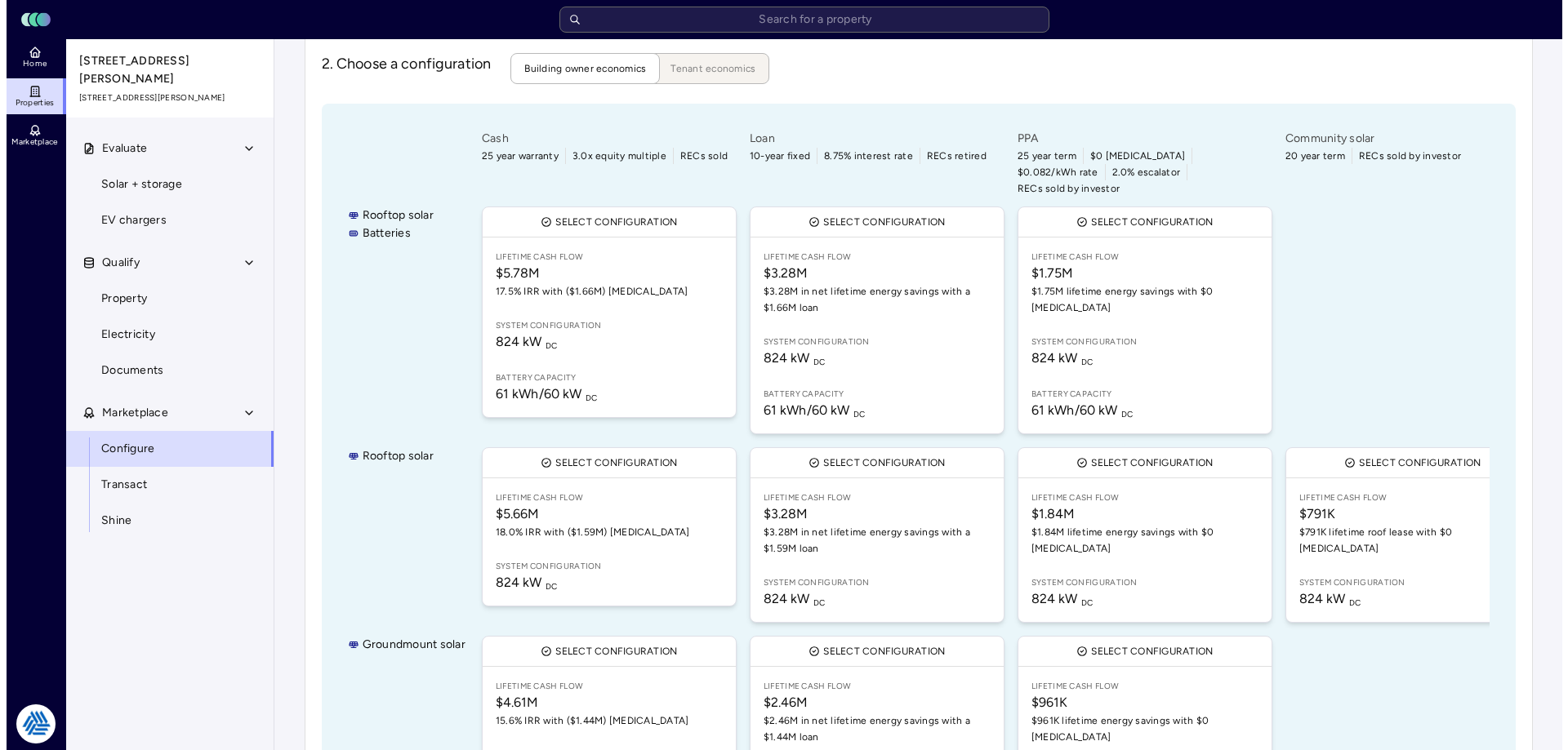
scroll to position [572, 0]
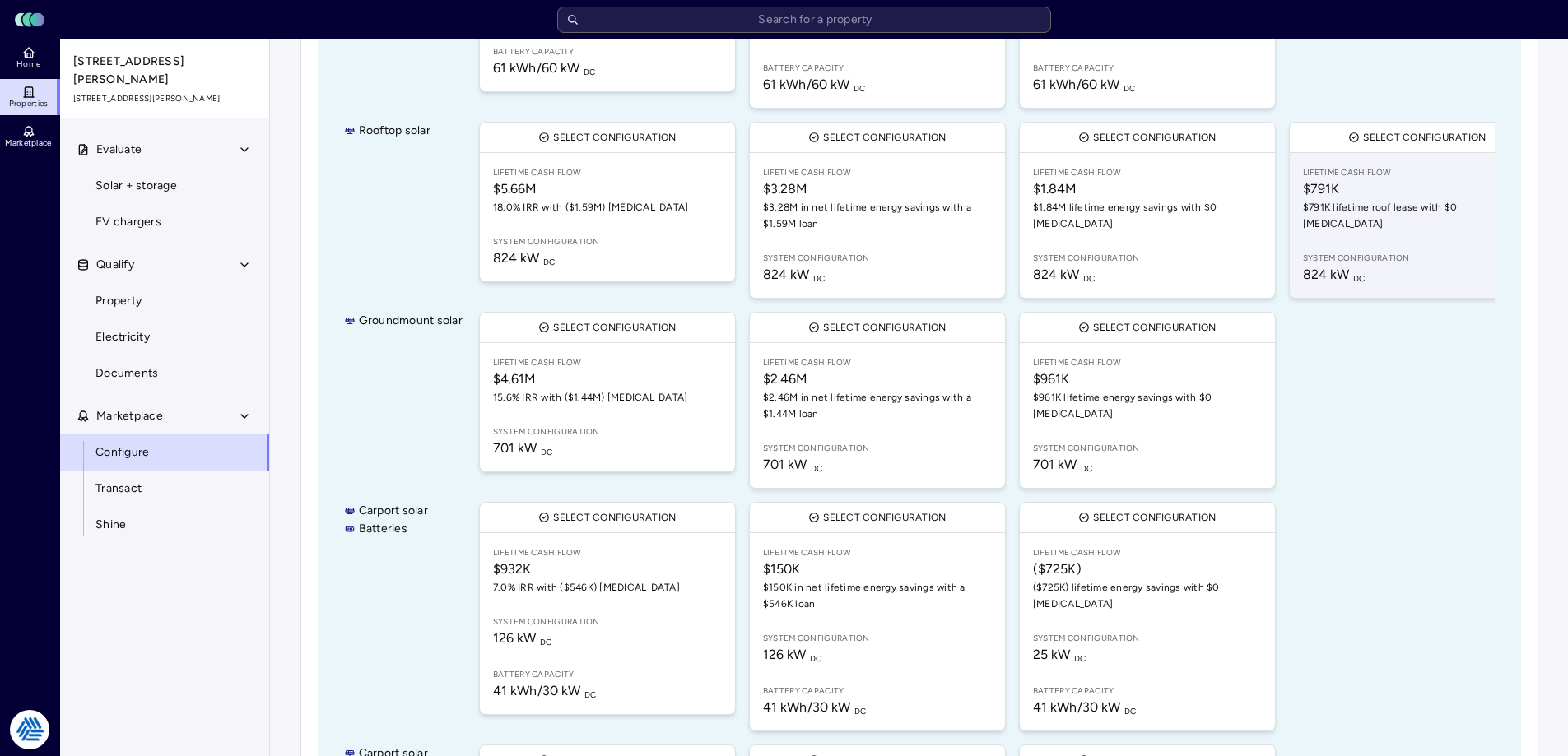
click at [1403, 251] on span "System configuration" at bounding box center [1417, 258] width 229 height 14
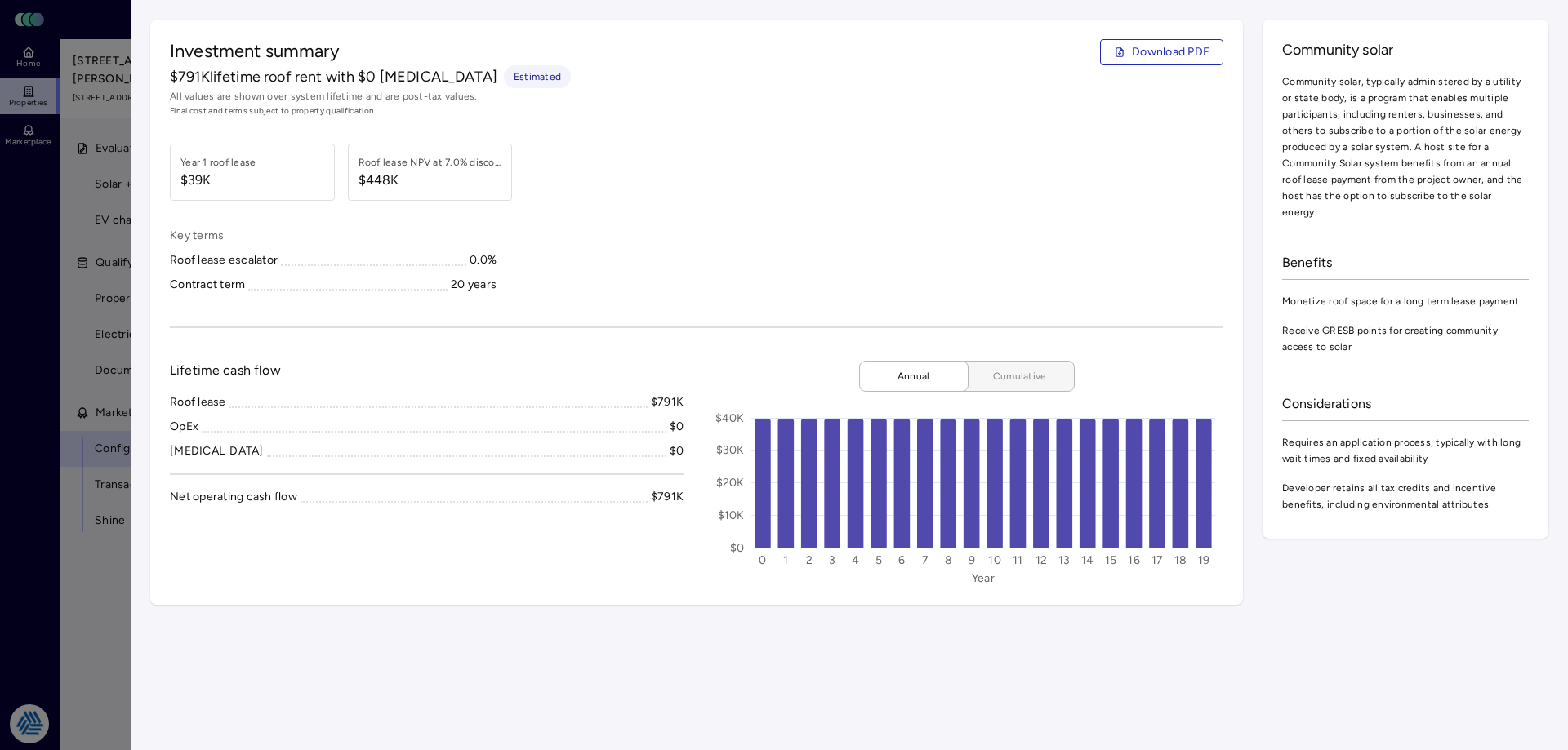
click at [1006, 370] on span "Cumulative" at bounding box center [1020, 377] width 82 height 17
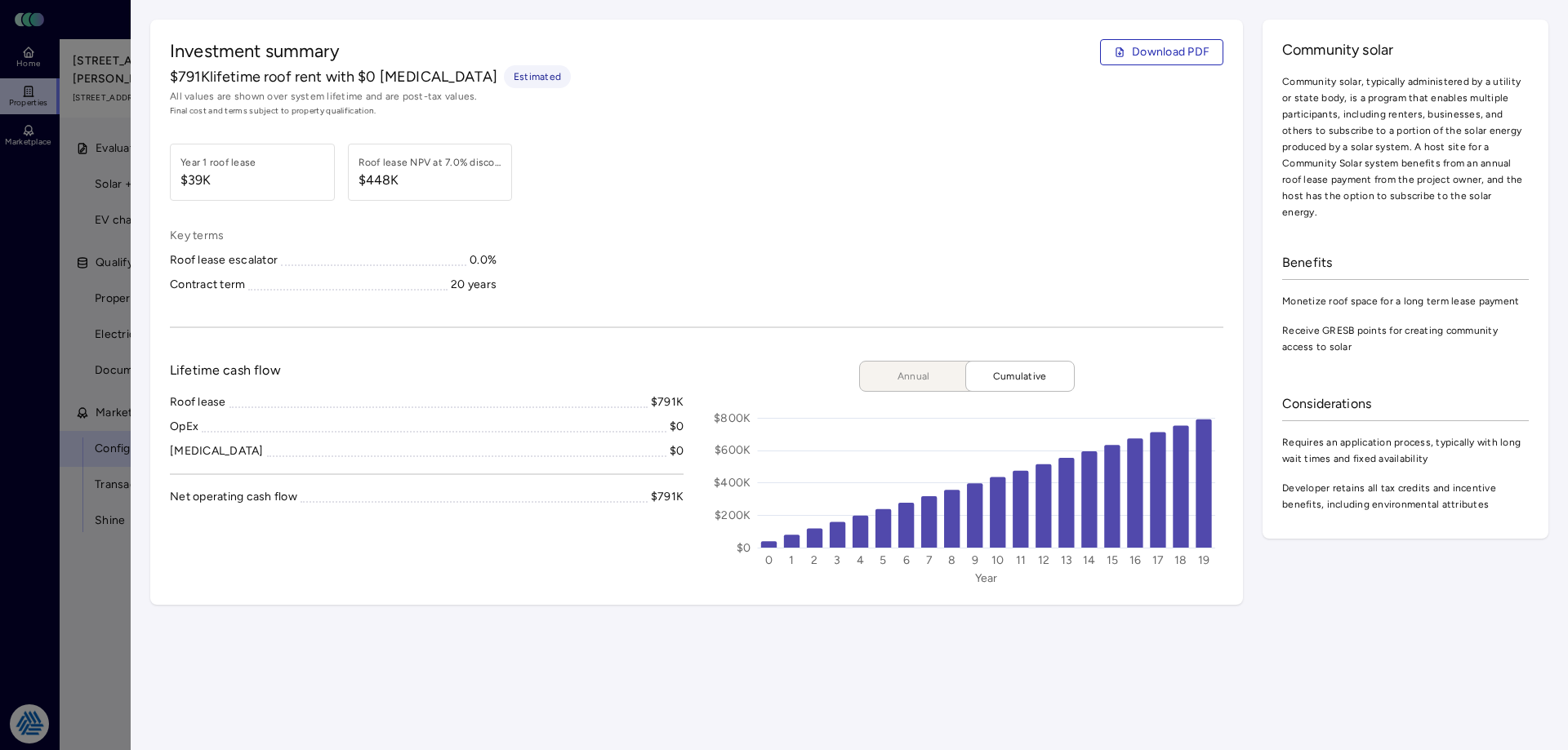
click at [358, 578] on div "Lifetime cash flow Roof lease $791K OpEx $0 [MEDICAL_DATA] $0 Net operating cas…" at bounding box center [426, 473] width 513 height 224
click at [844, 230] on div "Key terms Roof lease escalator 0.0% Contract term 20 years" at bounding box center [697, 260] width 1053 height 67
click at [1169, 59] on span "Download PDF" at bounding box center [1170, 52] width 78 height 18
